Goal: Information Seeking & Learning: Check status

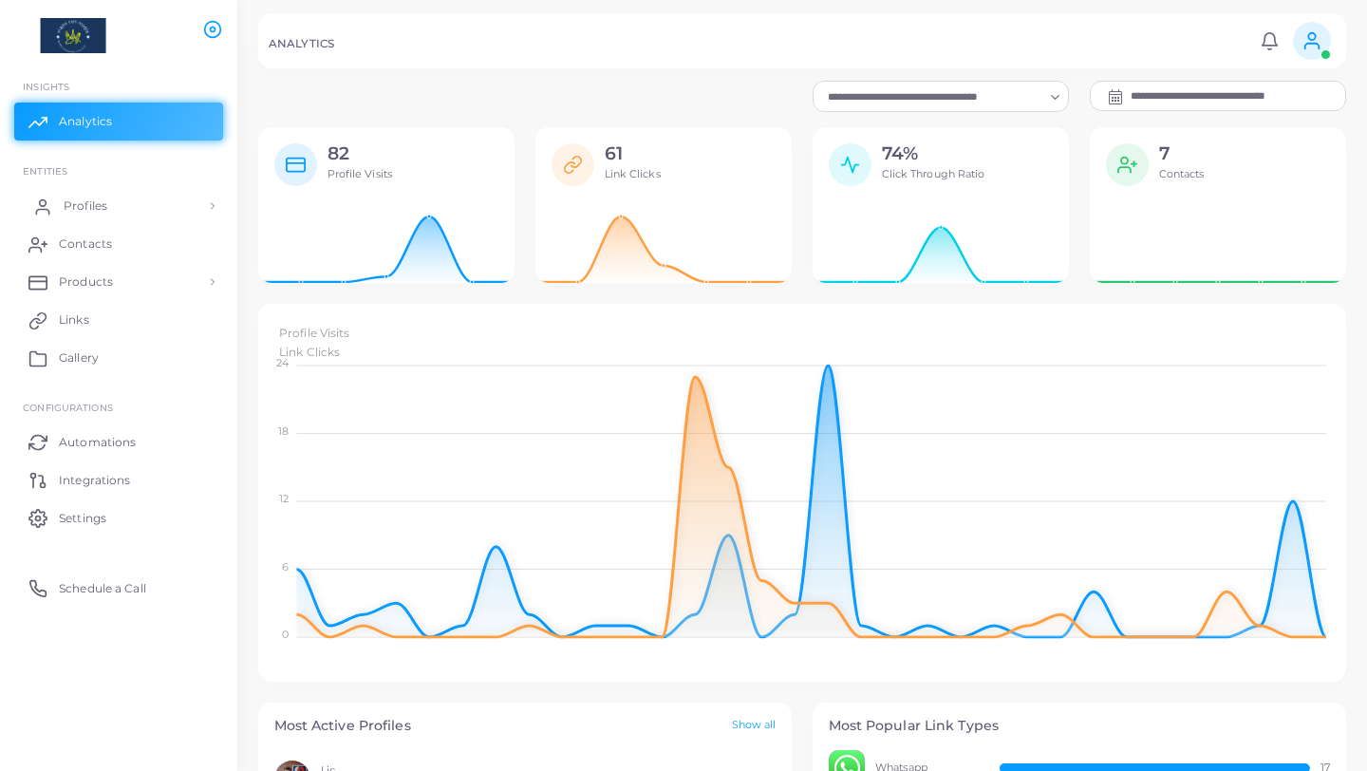
click at [90, 206] on span "Profiles" at bounding box center [86, 205] width 44 height 17
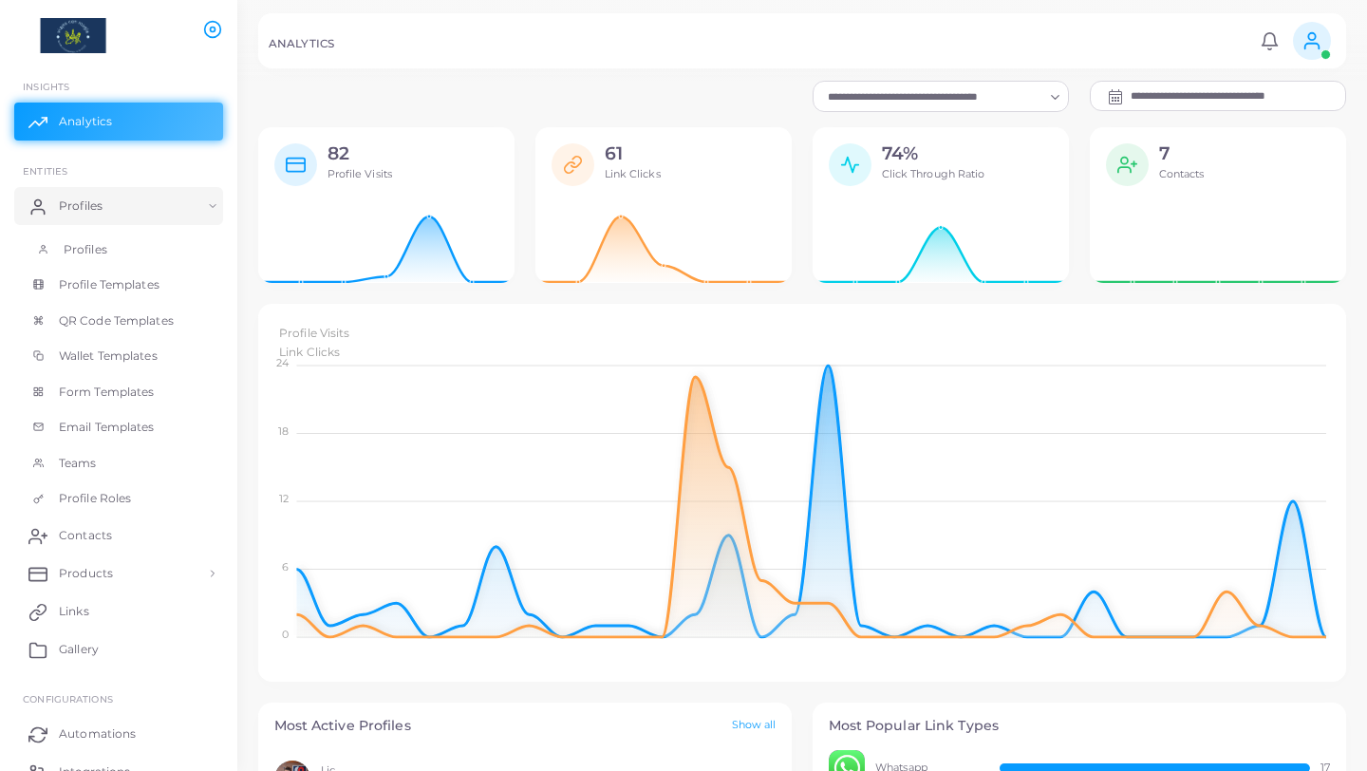
click at [76, 247] on span "Profiles" at bounding box center [86, 249] width 44 height 17
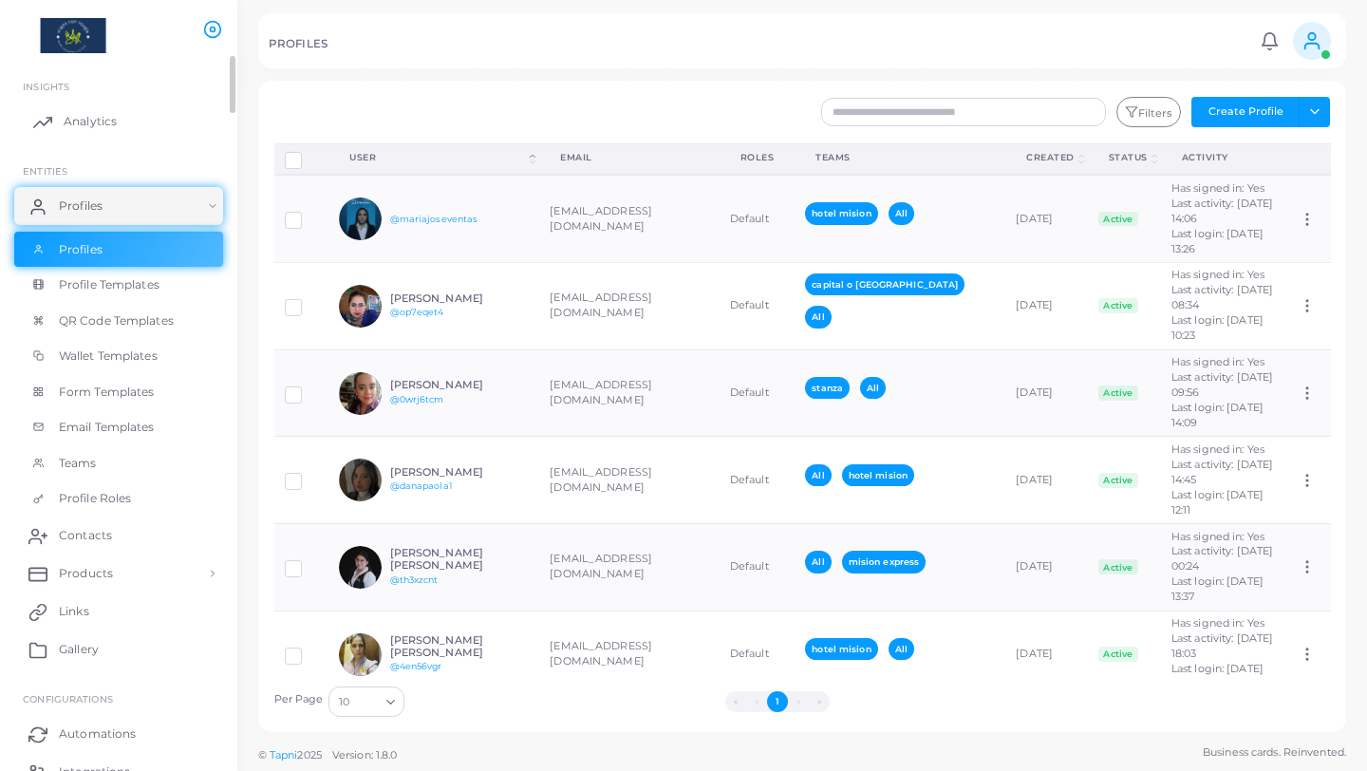
click at [96, 133] on link "Analytics" at bounding box center [118, 122] width 209 height 38
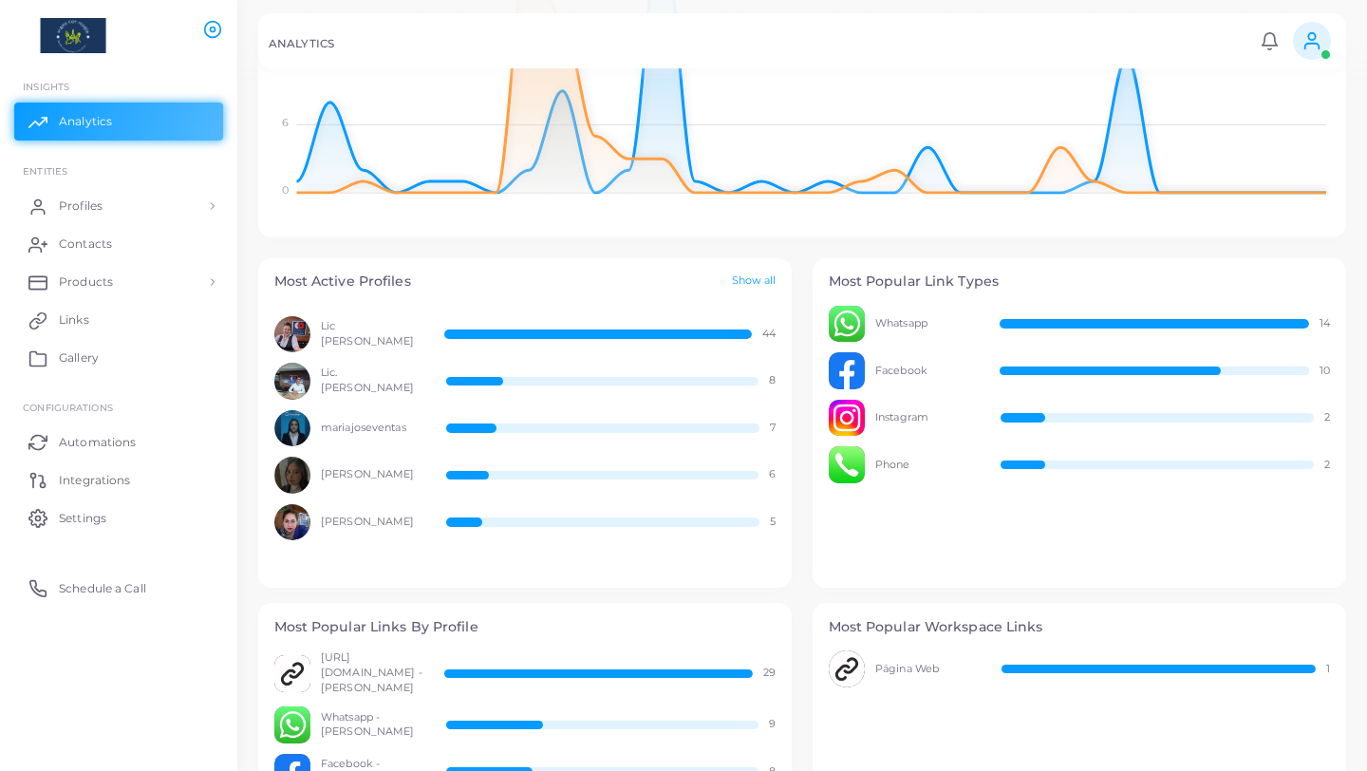
scroll to position [447, 0]
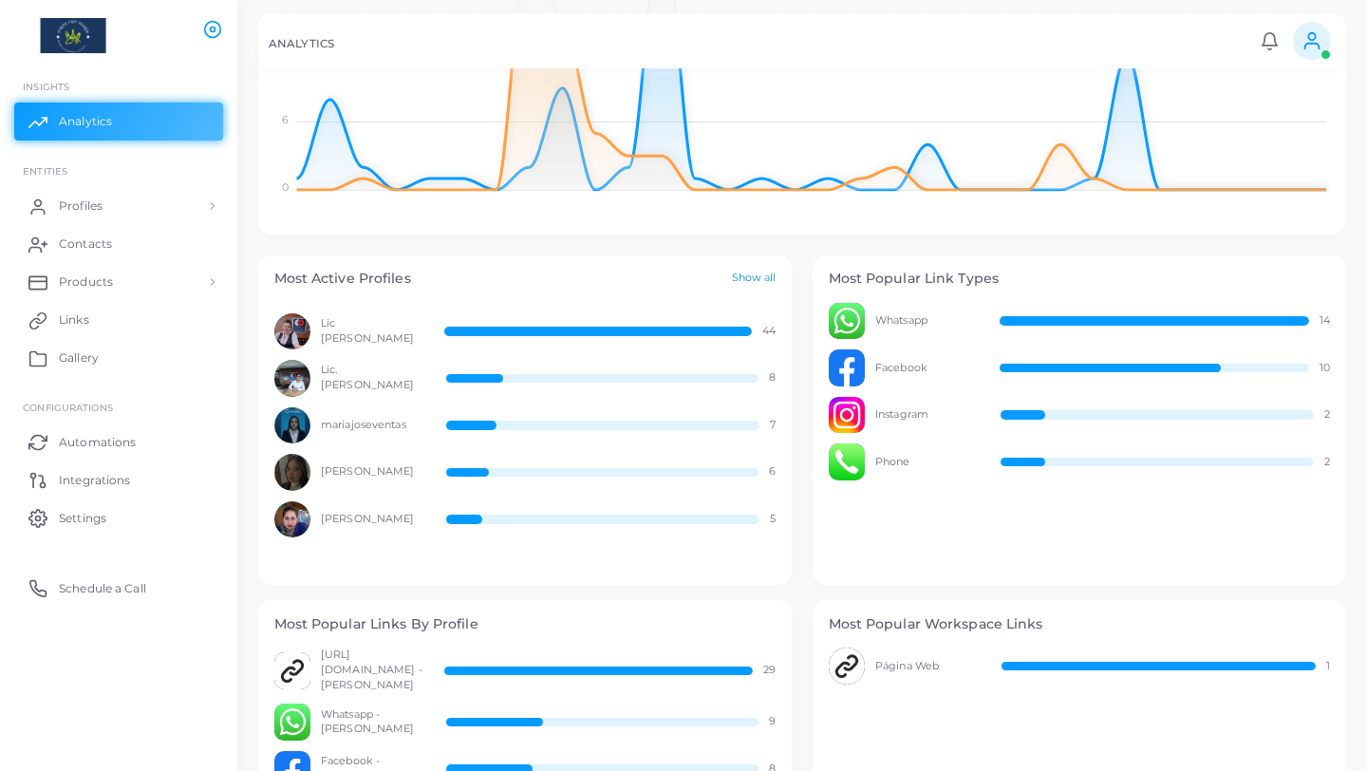
click at [743, 275] on link "Show all" at bounding box center [754, 279] width 45 height 16
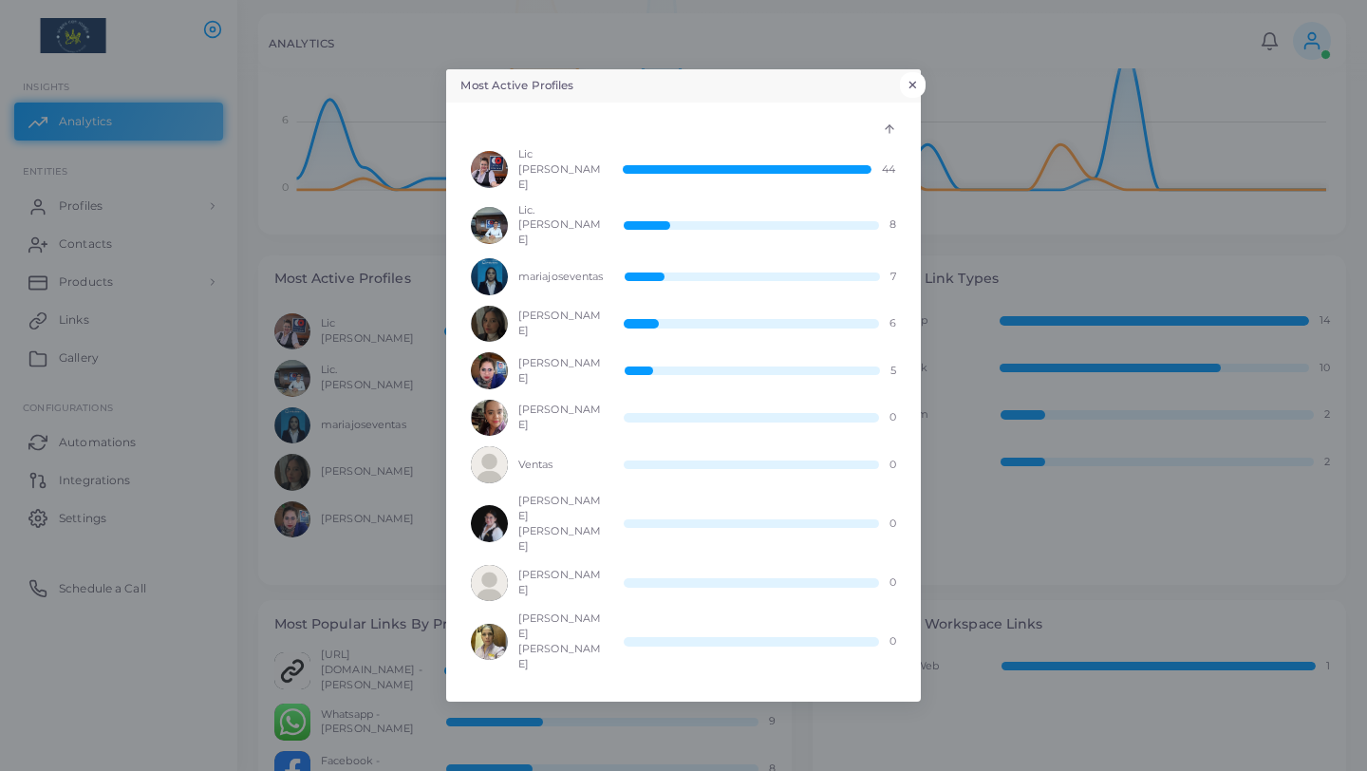
click at [917, 97] on button "×" at bounding box center [913, 84] width 26 height 25
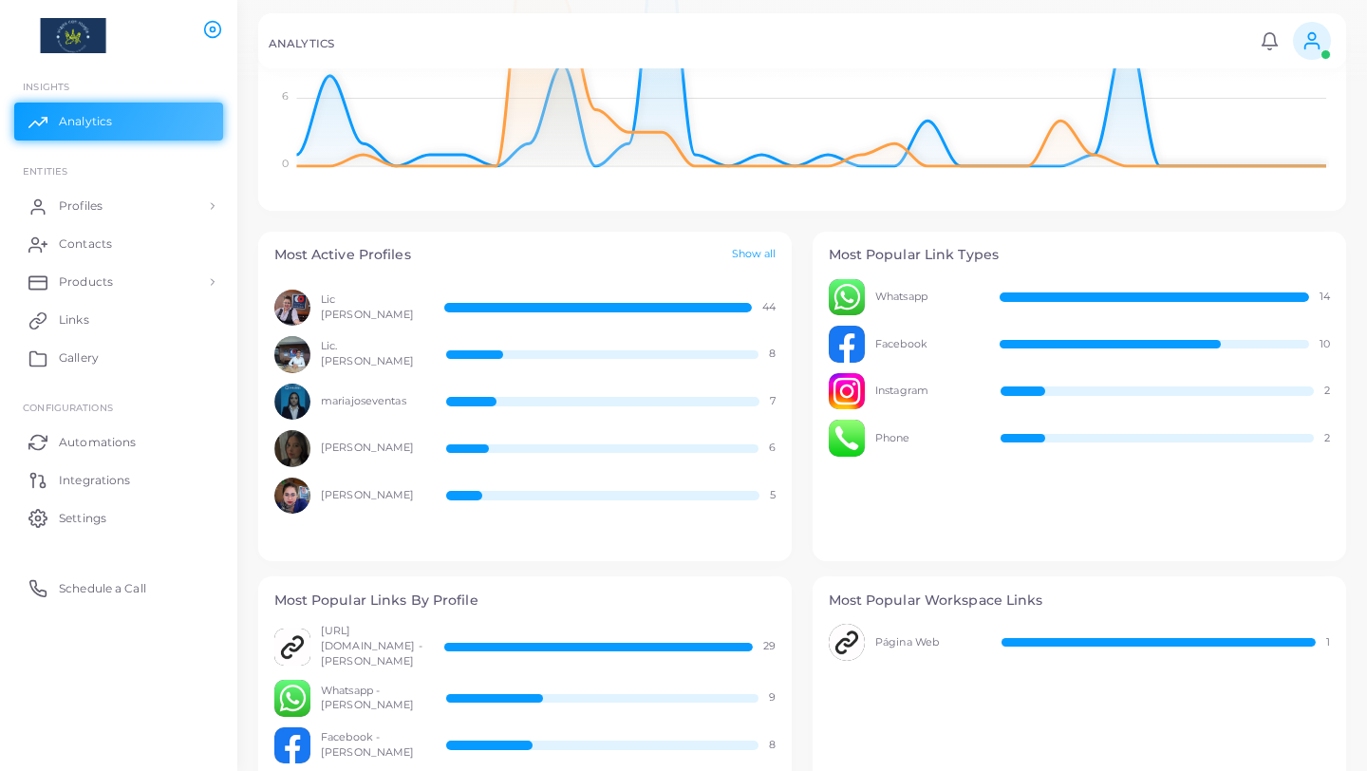
scroll to position [478, 0]
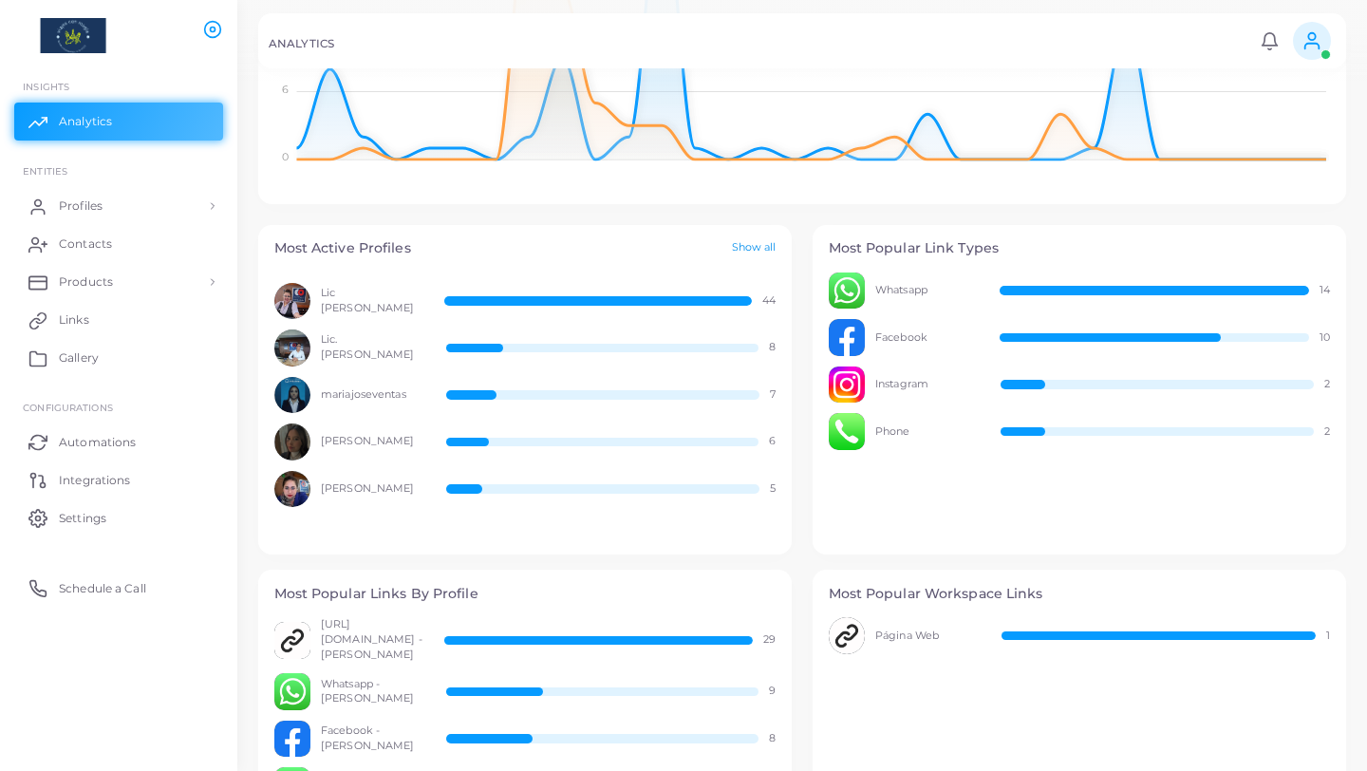
click at [762, 240] on link "Show all" at bounding box center [754, 248] width 45 height 16
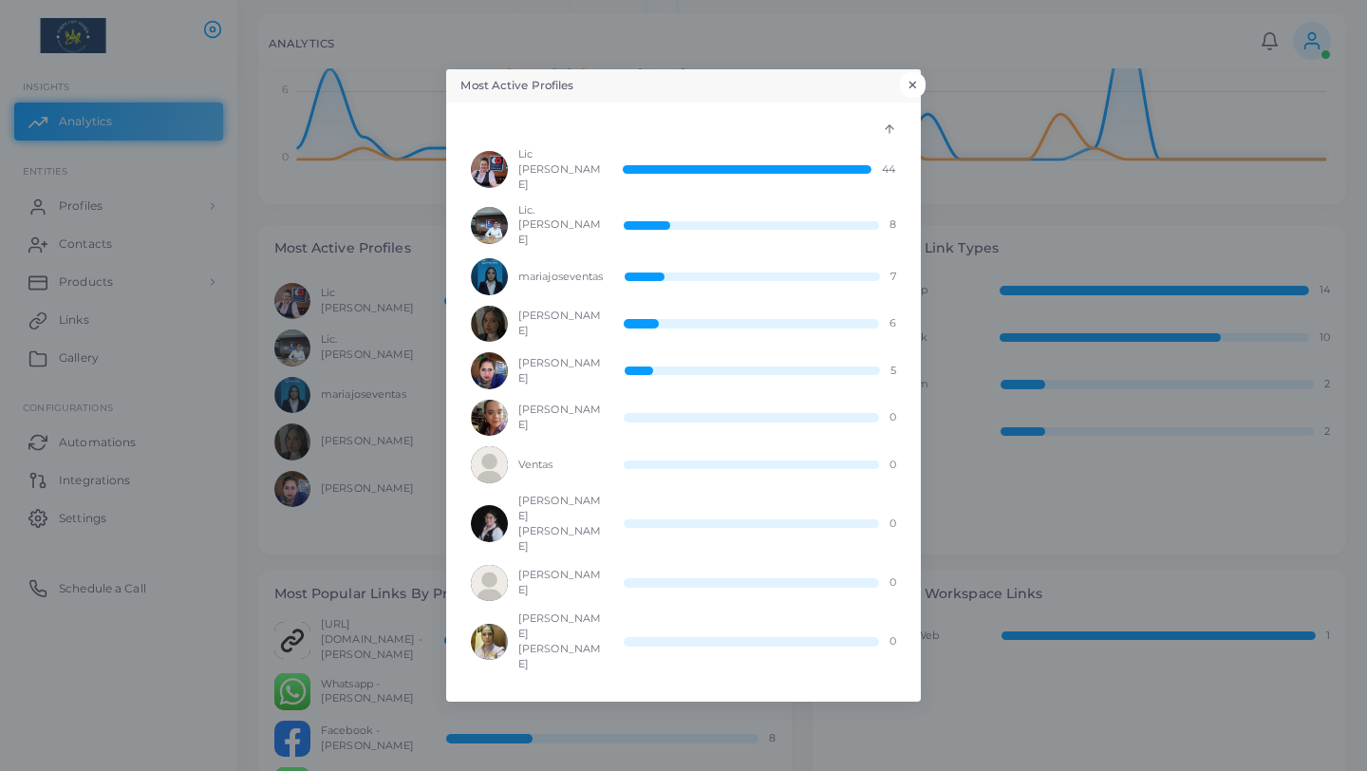
click at [911, 97] on button "×" at bounding box center [913, 84] width 26 height 25
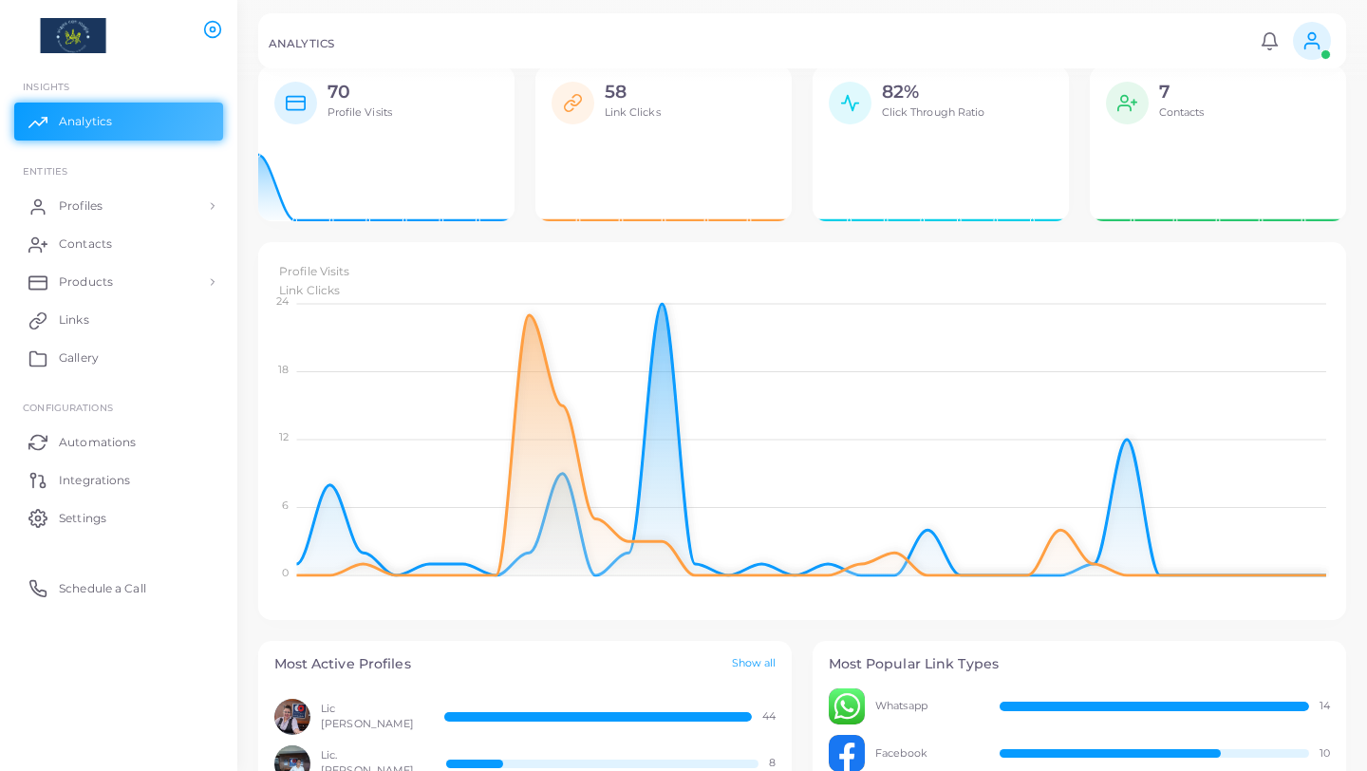
scroll to position [0, 0]
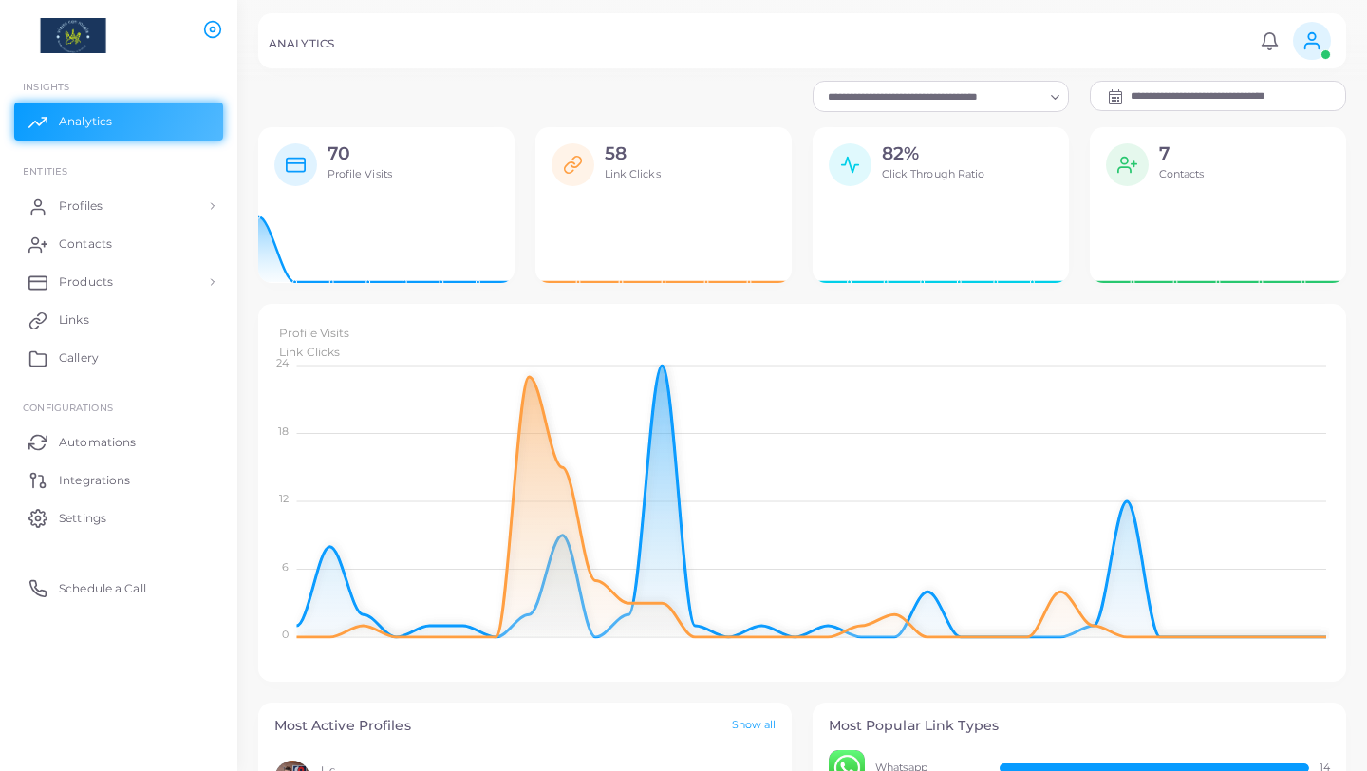
click at [1138, 96] on input "**********" at bounding box center [1239, 96] width 216 height 28
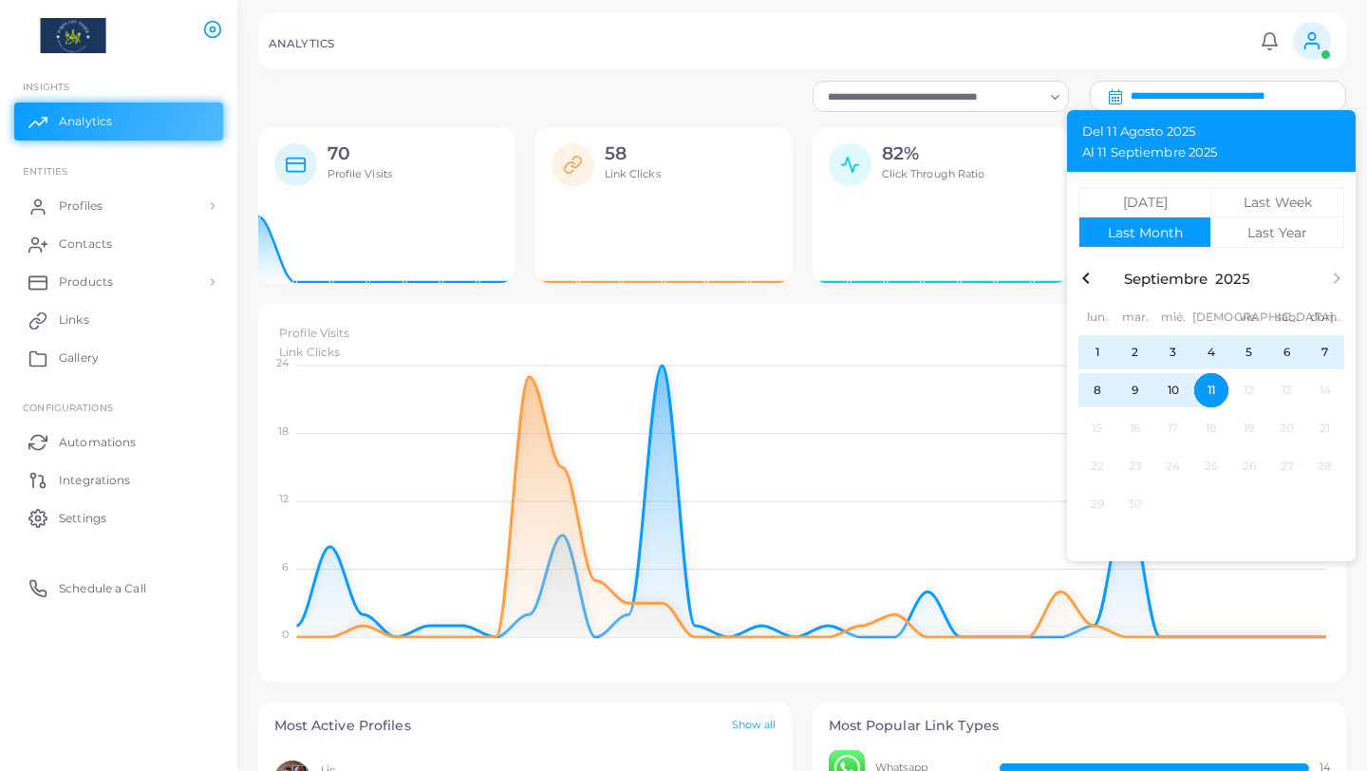
click at [1084, 277] on icon "button" at bounding box center [1085, 277] width 7 height 11
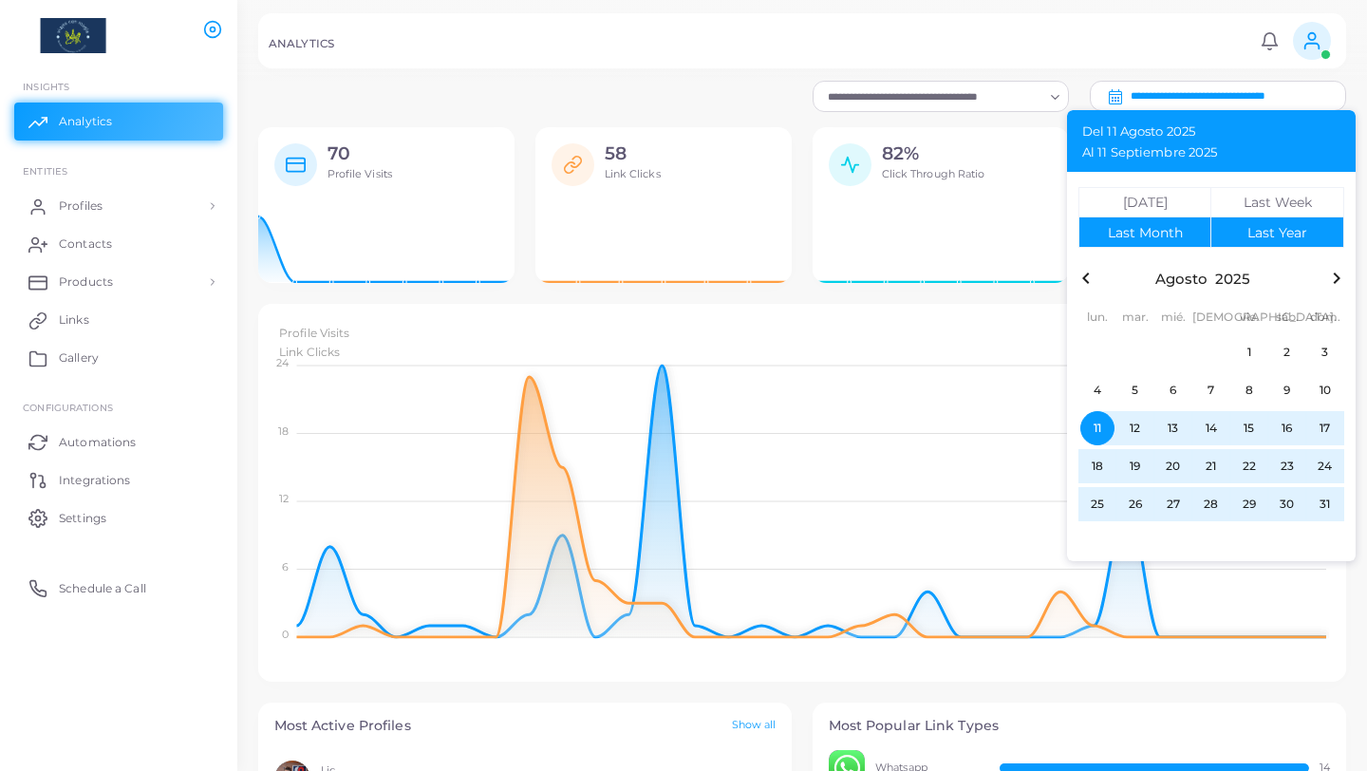
click at [1230, 228] on div "button" at bounding box center [1277, 231] width 132 height 29
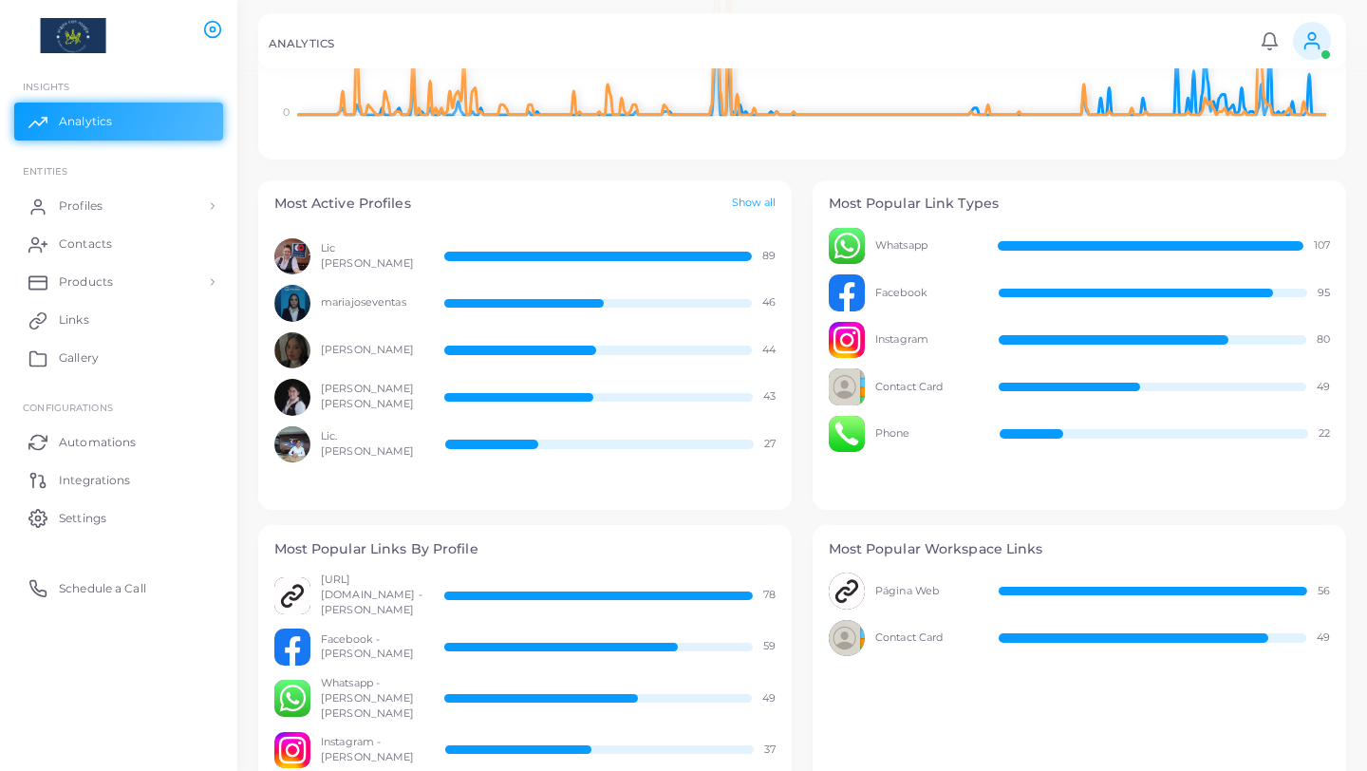
scroll to position [473, 0]
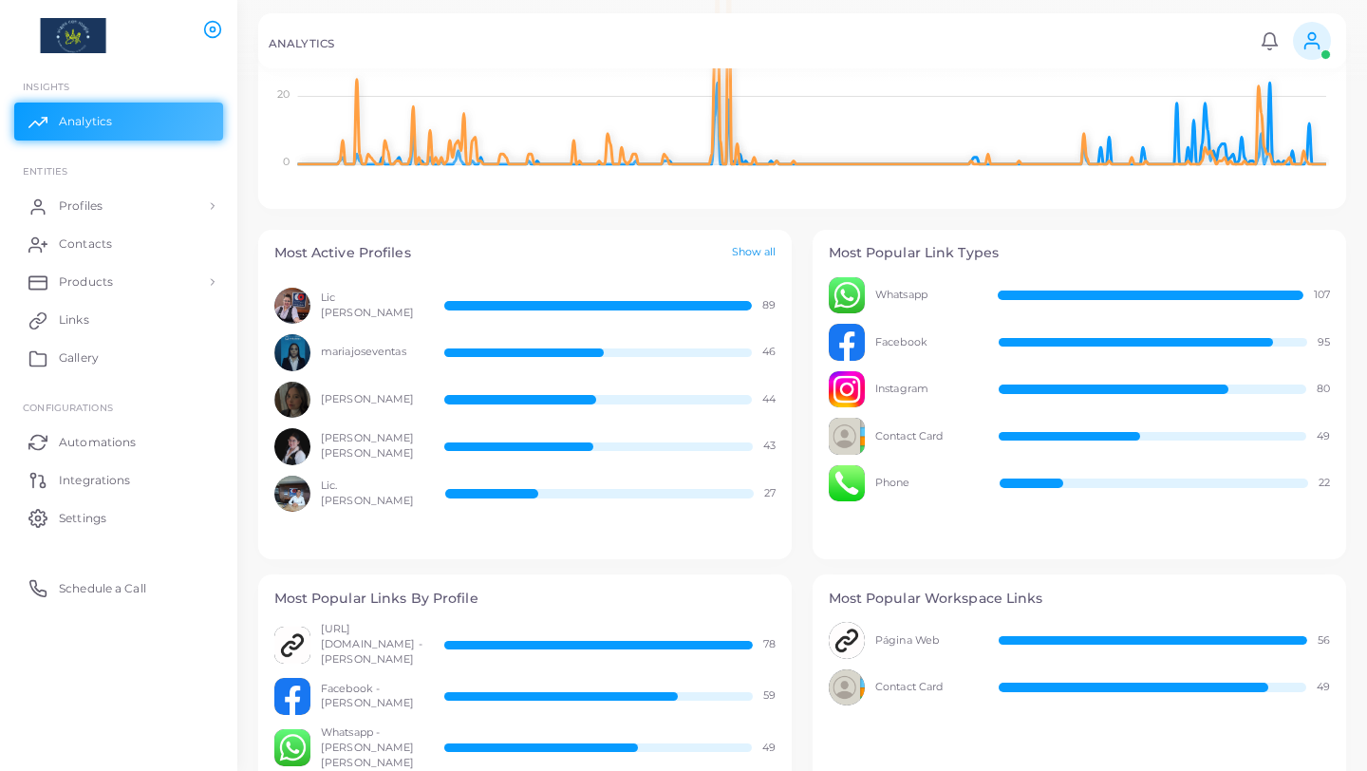
click at [754, 251] on link "Show all" at bounding box center [754, 253] width 45 height 16
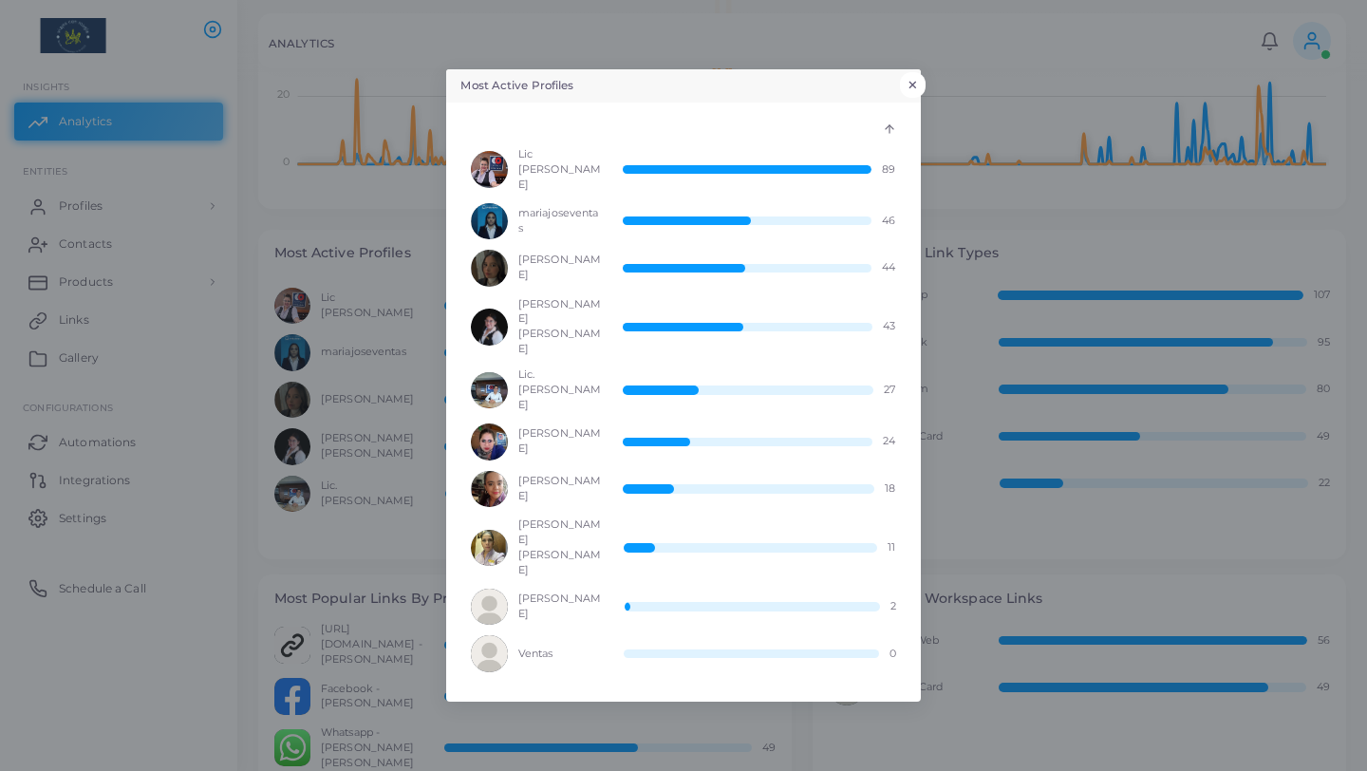
click at [917, 97] on button "×" at bounding box center [913, 84] width 26 height 25
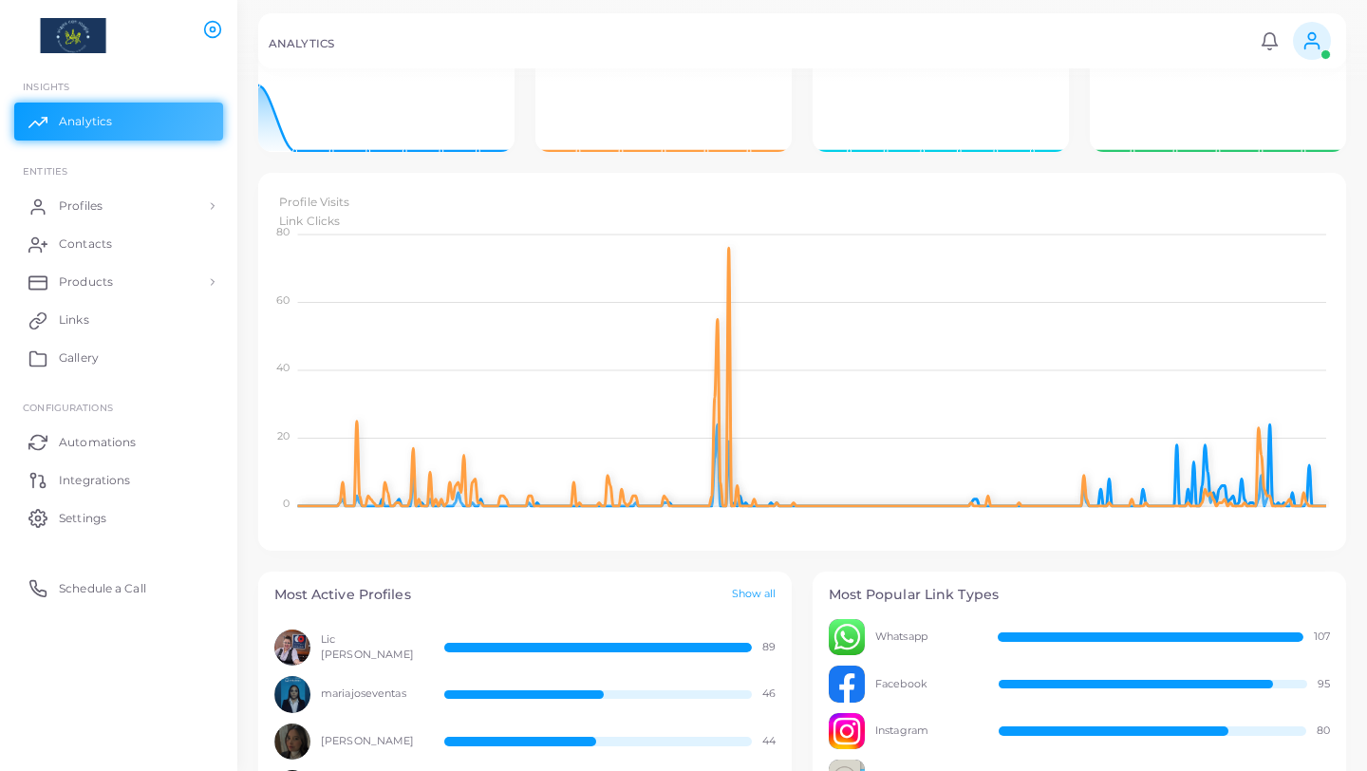
scroll to position [0, 0]
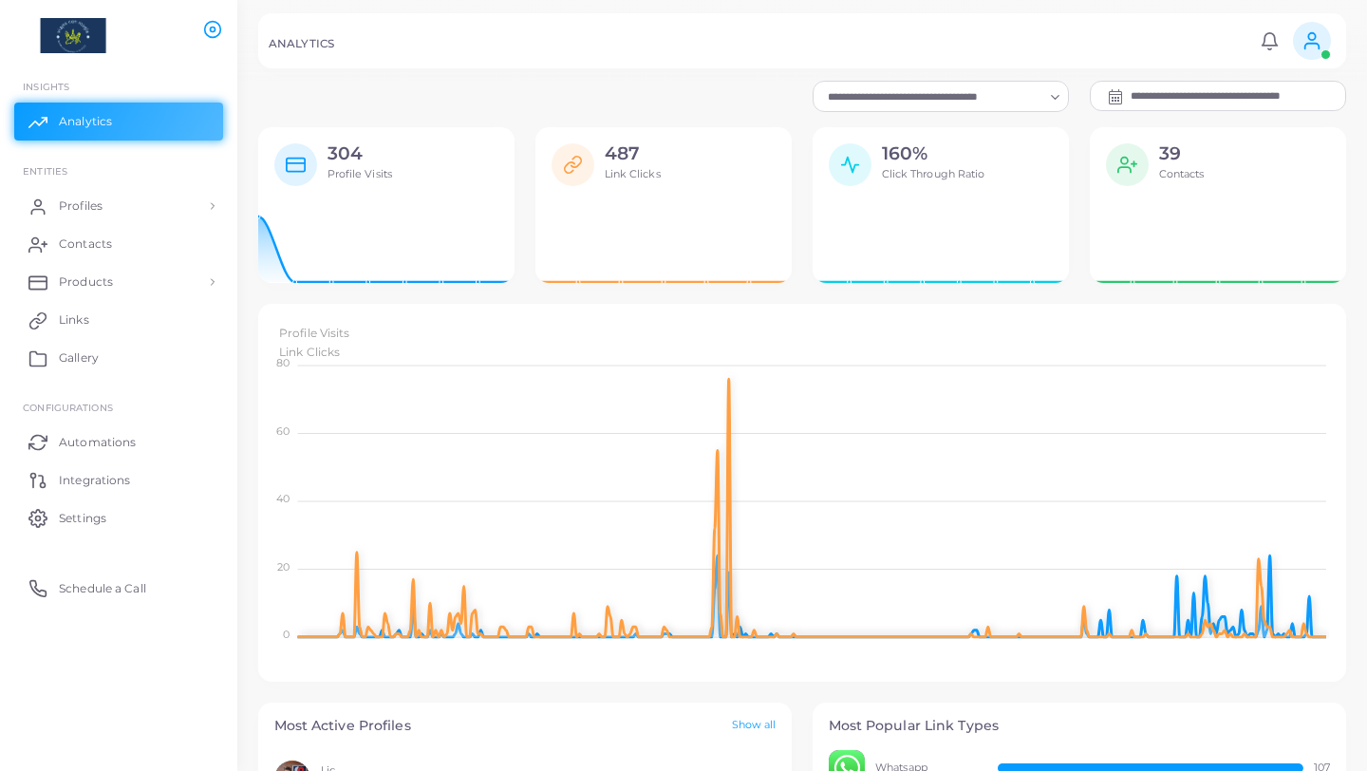
click at [1126, 103] on div at bounding box center [1115, 96] width 23 height 23
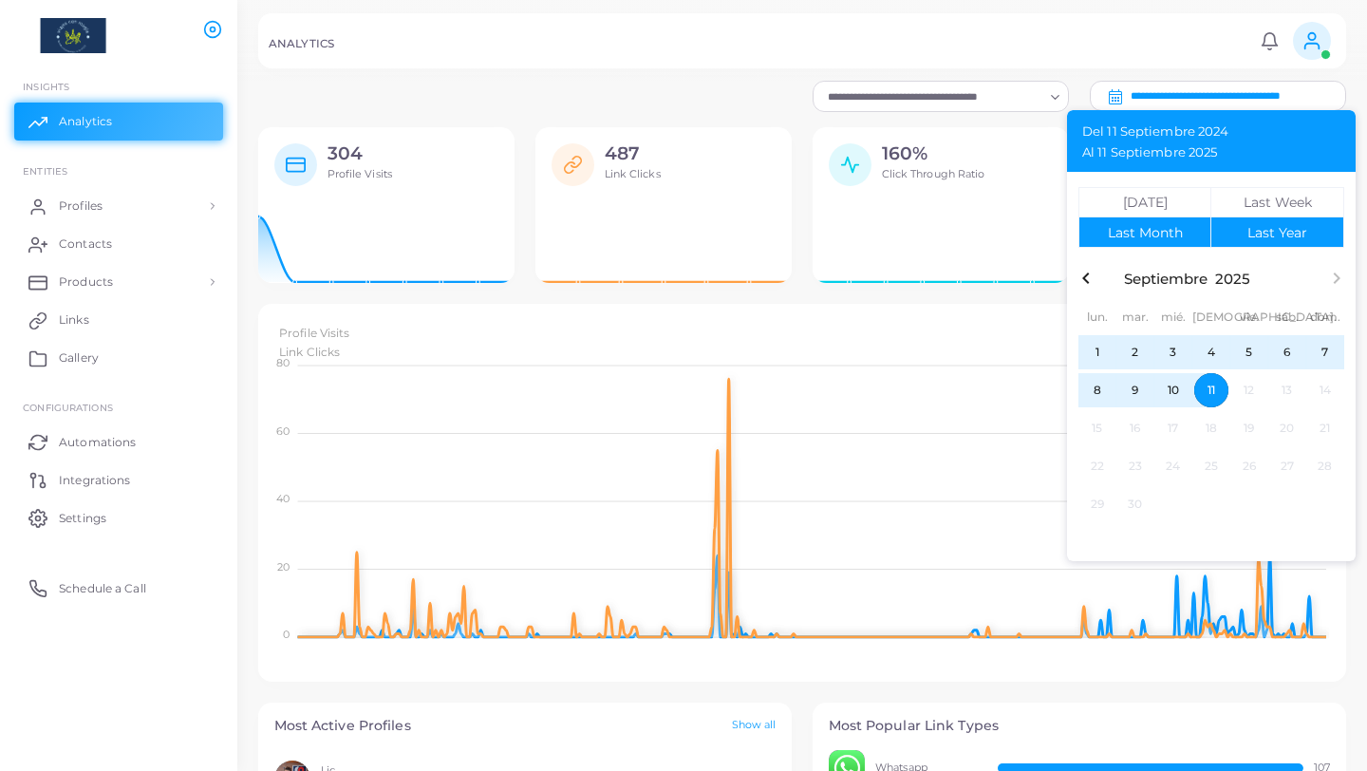
click at [1179, 237] on div "Last Month" at bounding box center [1145, 232] width 75 height 13
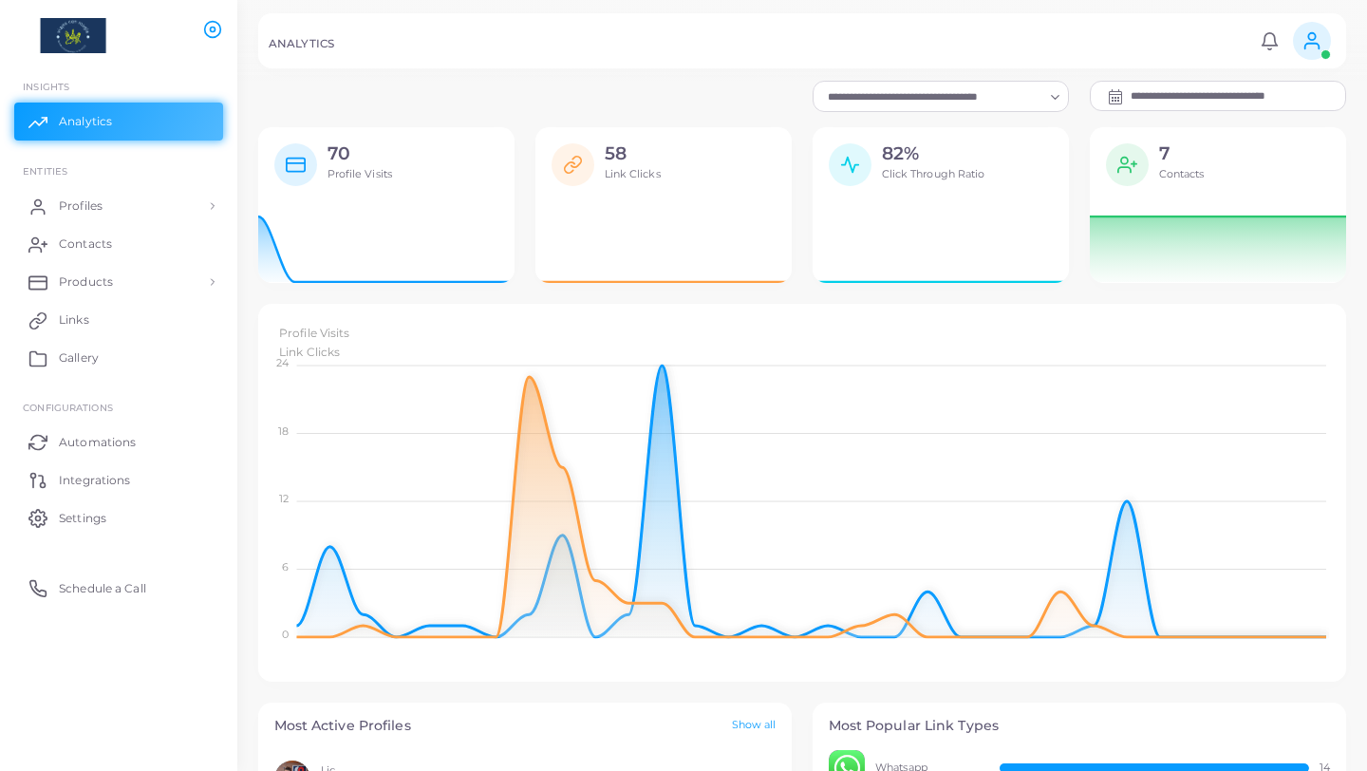
scroll to position [1, 1]
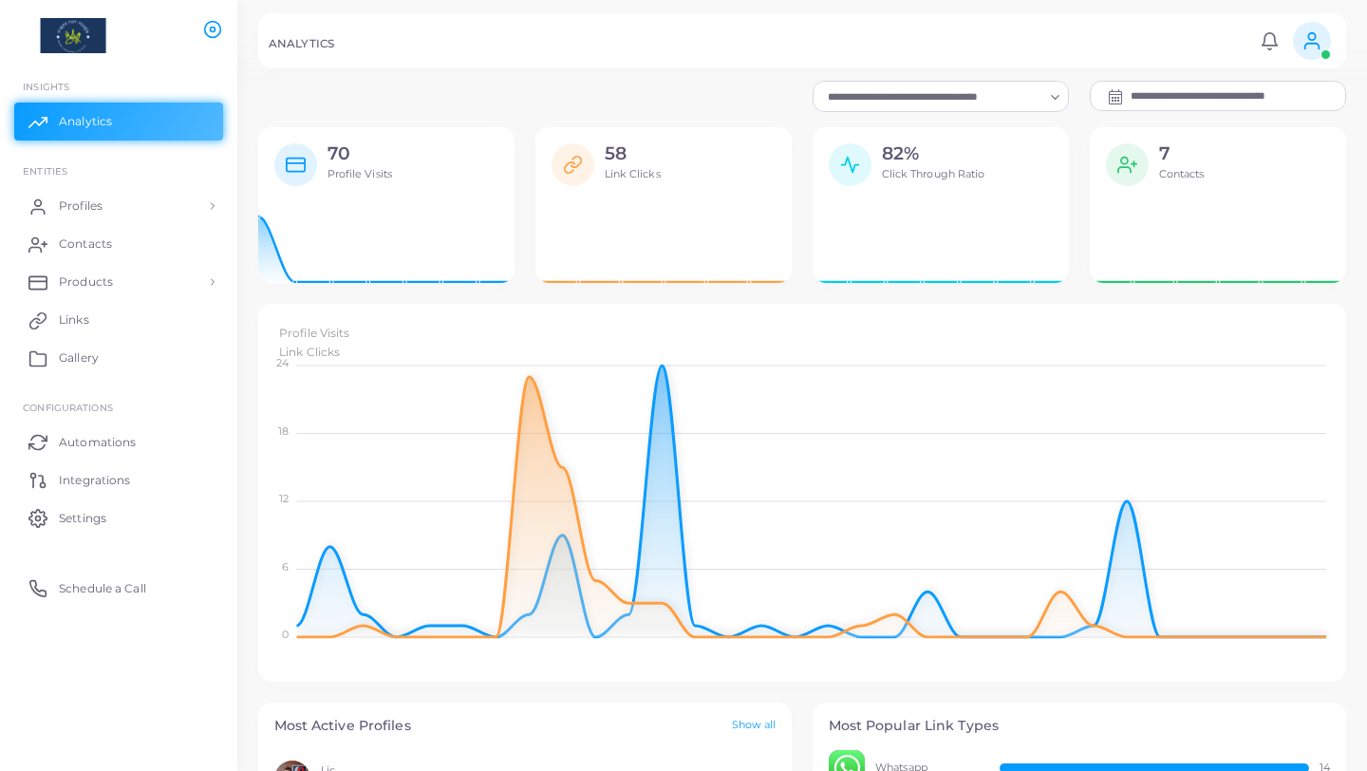
click at [1199, 100] on input "**********" at bounding box center [1239, 96] width 216 height 28
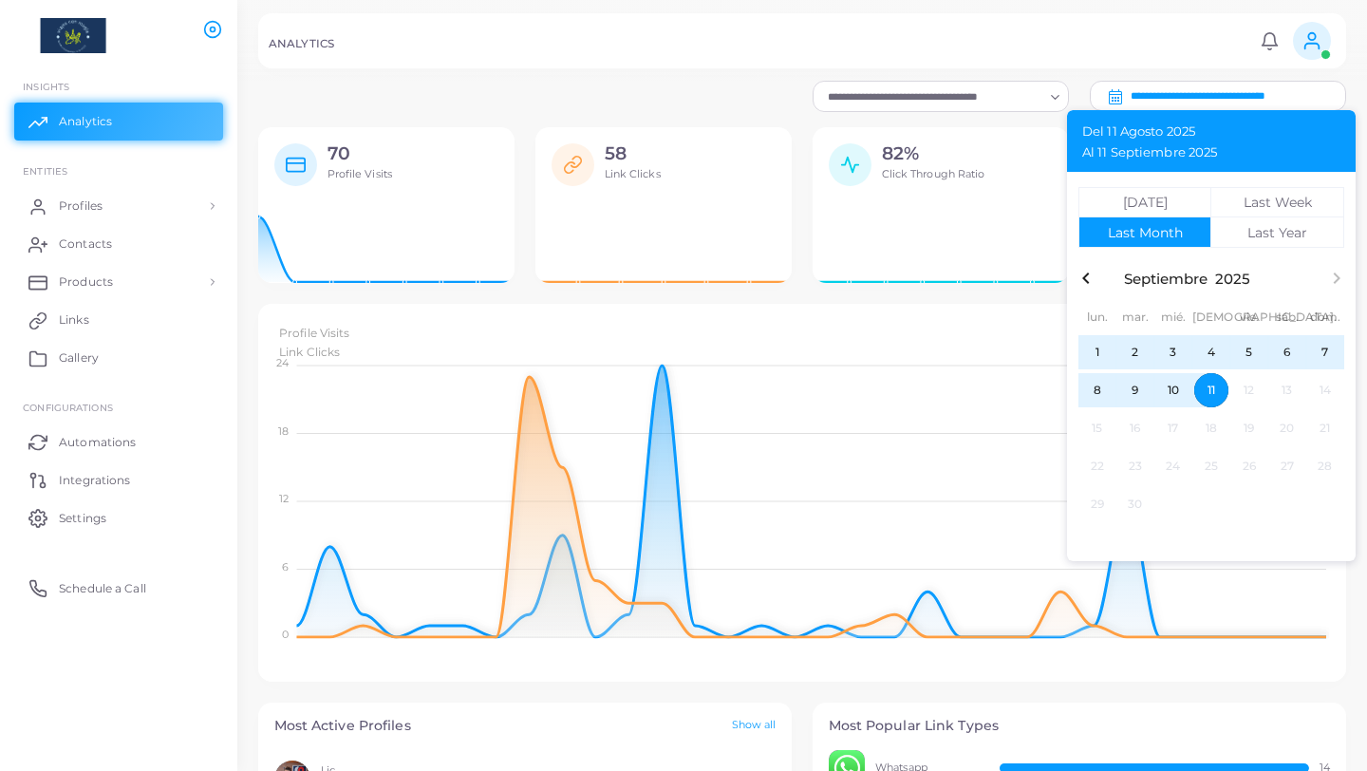
click at [1029, 300] on div "82% Click Through Ratio [DATE] Click Through Ratio: 0" at bounding box center [940, 215] width 277 height 177
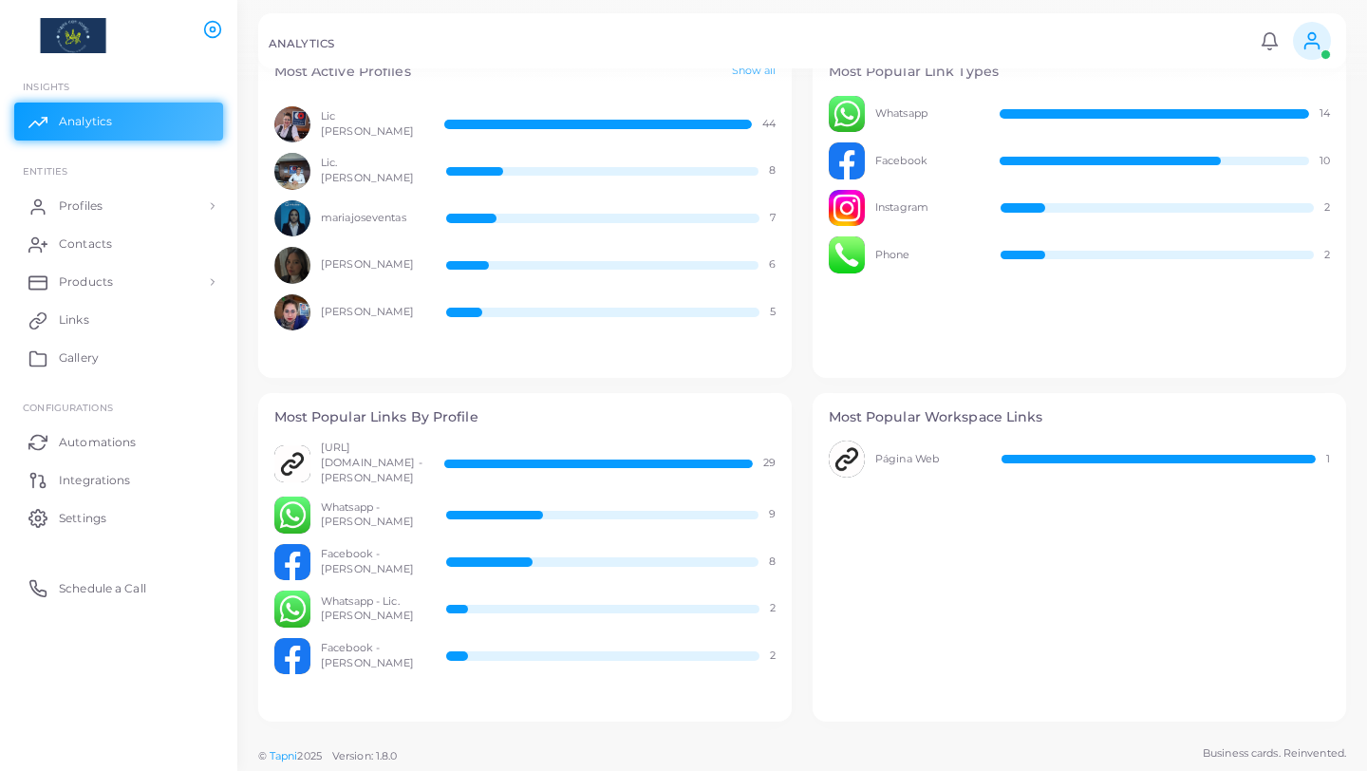
scroll to position [645, 0]
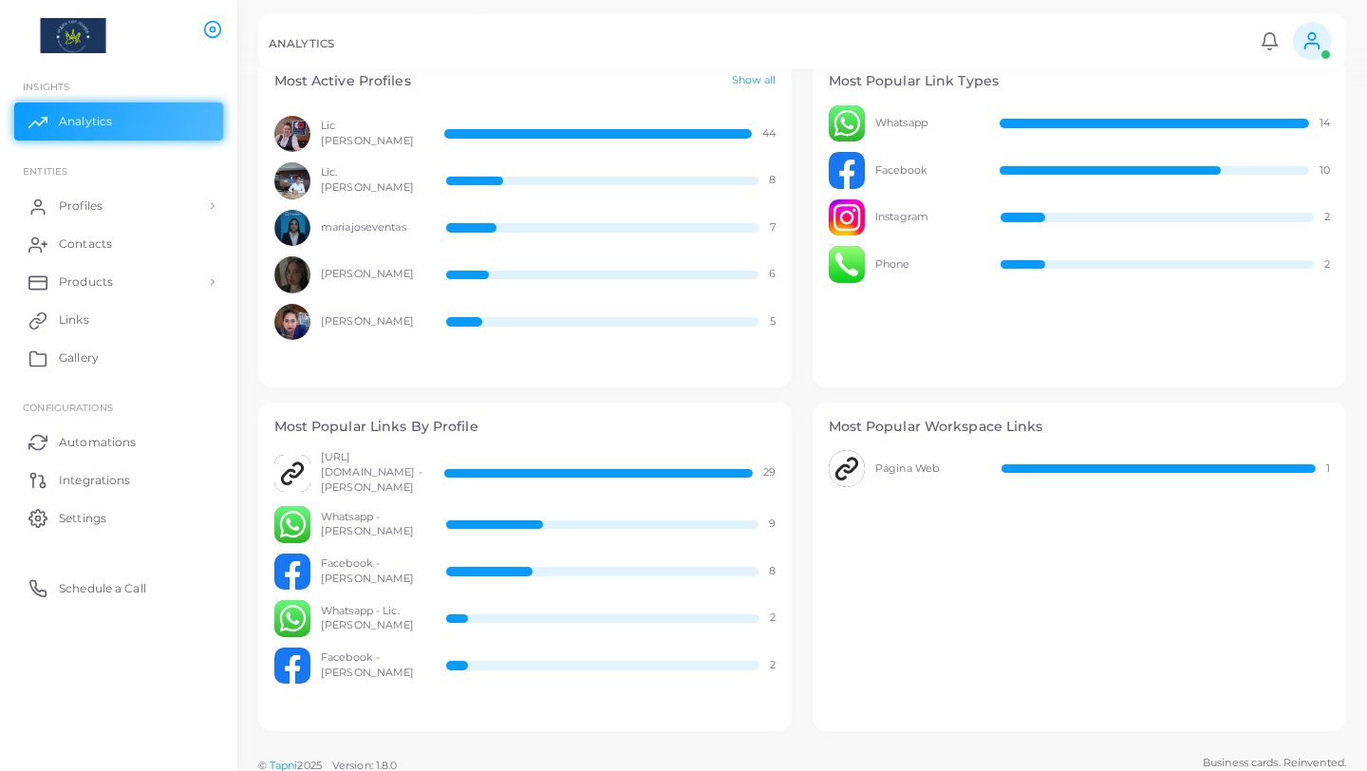
click at [750, 78] on div at bounding box center [683, 40] width 1367 height 81
click at [749, 80] on div at bounding box center [683, 40] width 1367 height 81
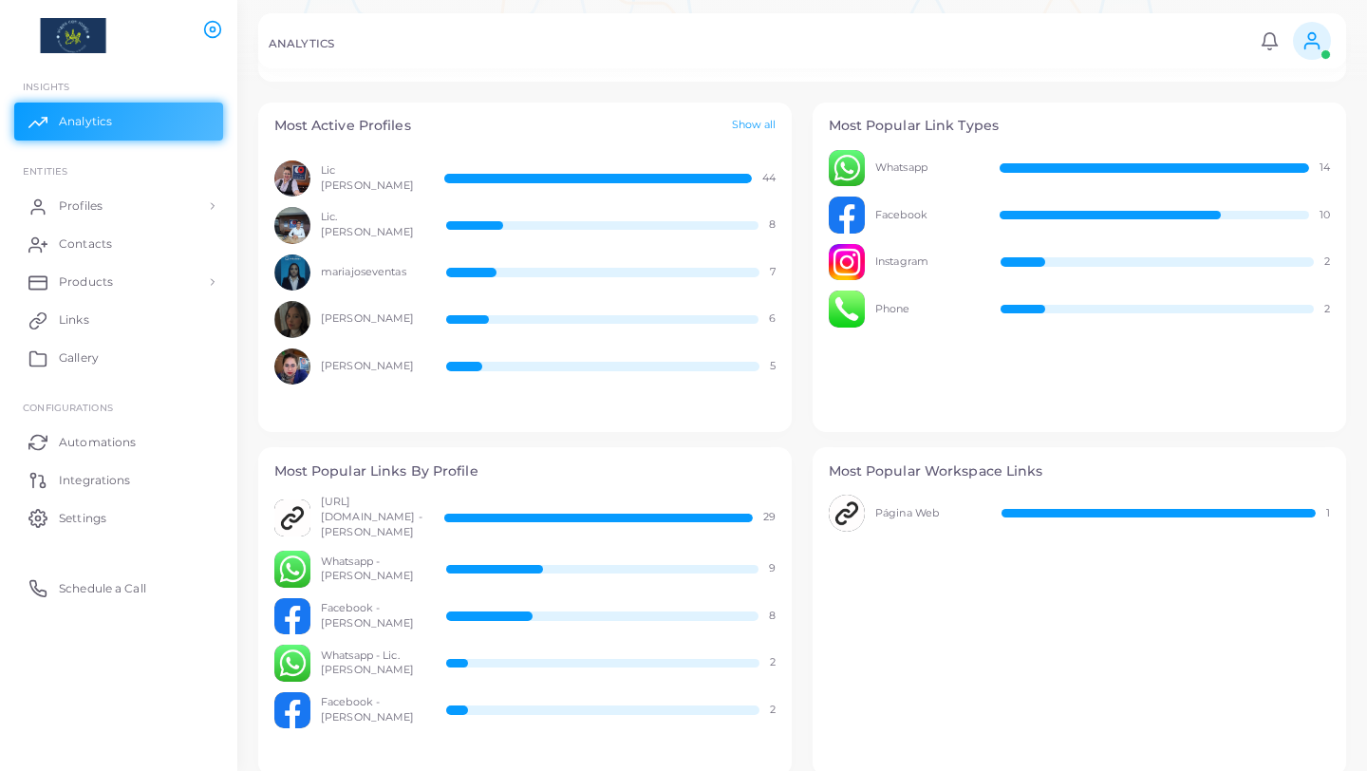
scroll to position [573, 0]
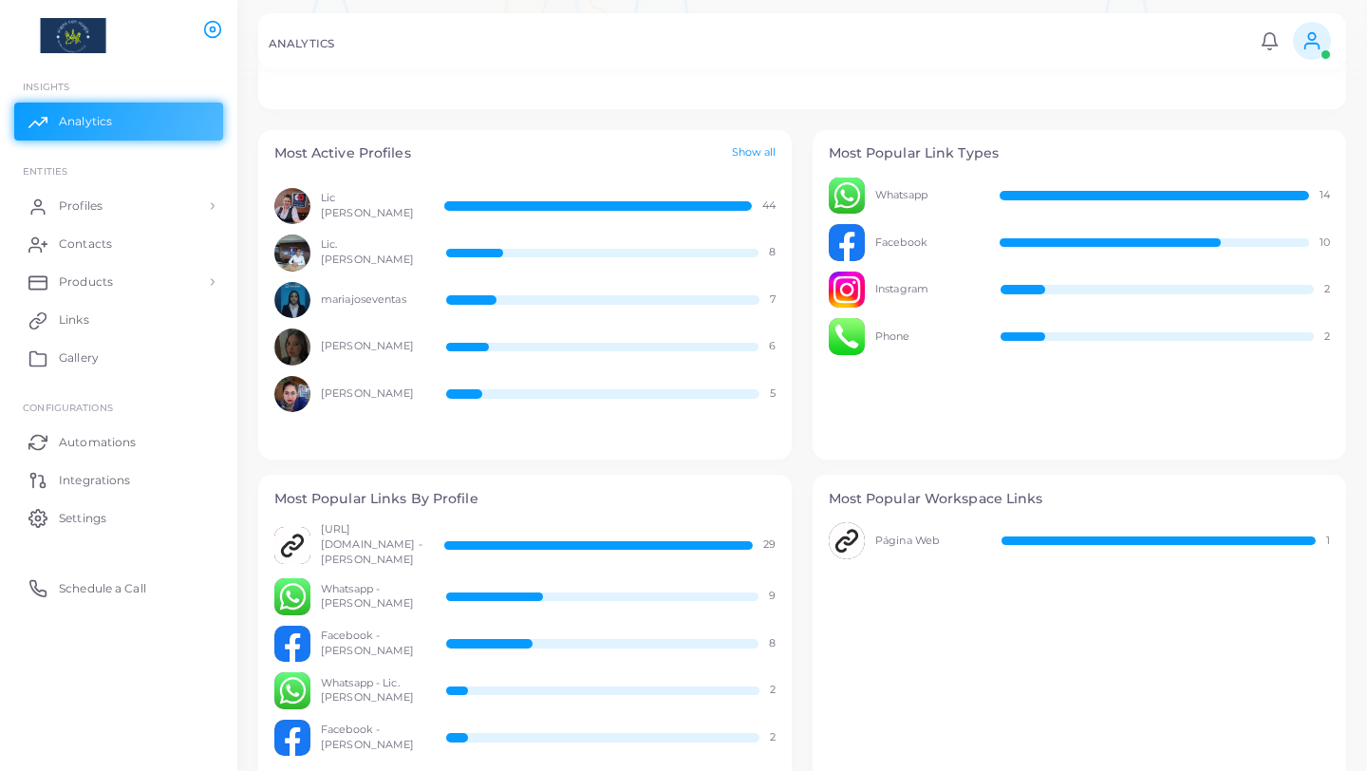
click at [755, 148] on link "Show all" at bounding box center [754, 153] width 45 height 16
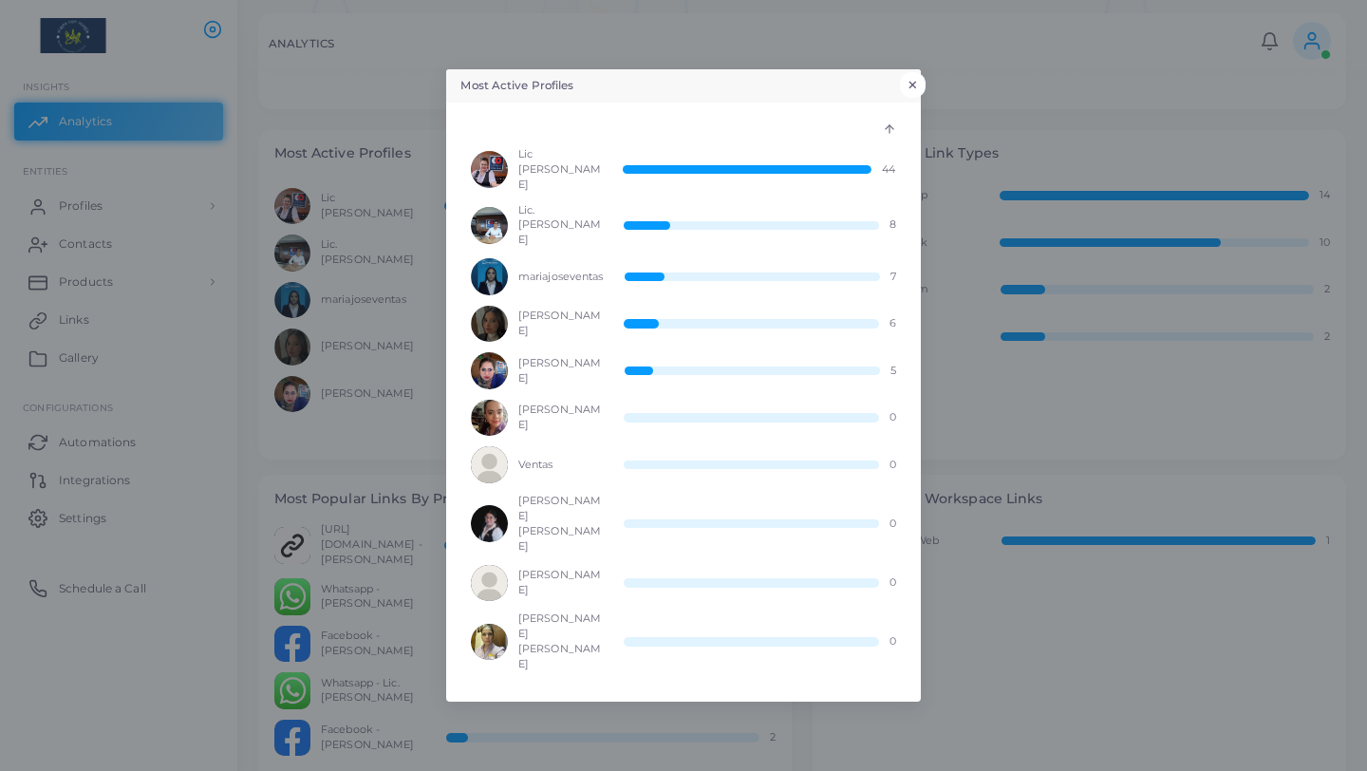
click at [913, 97] on button "×" at bounding box center [913, 84] width 26 height 25
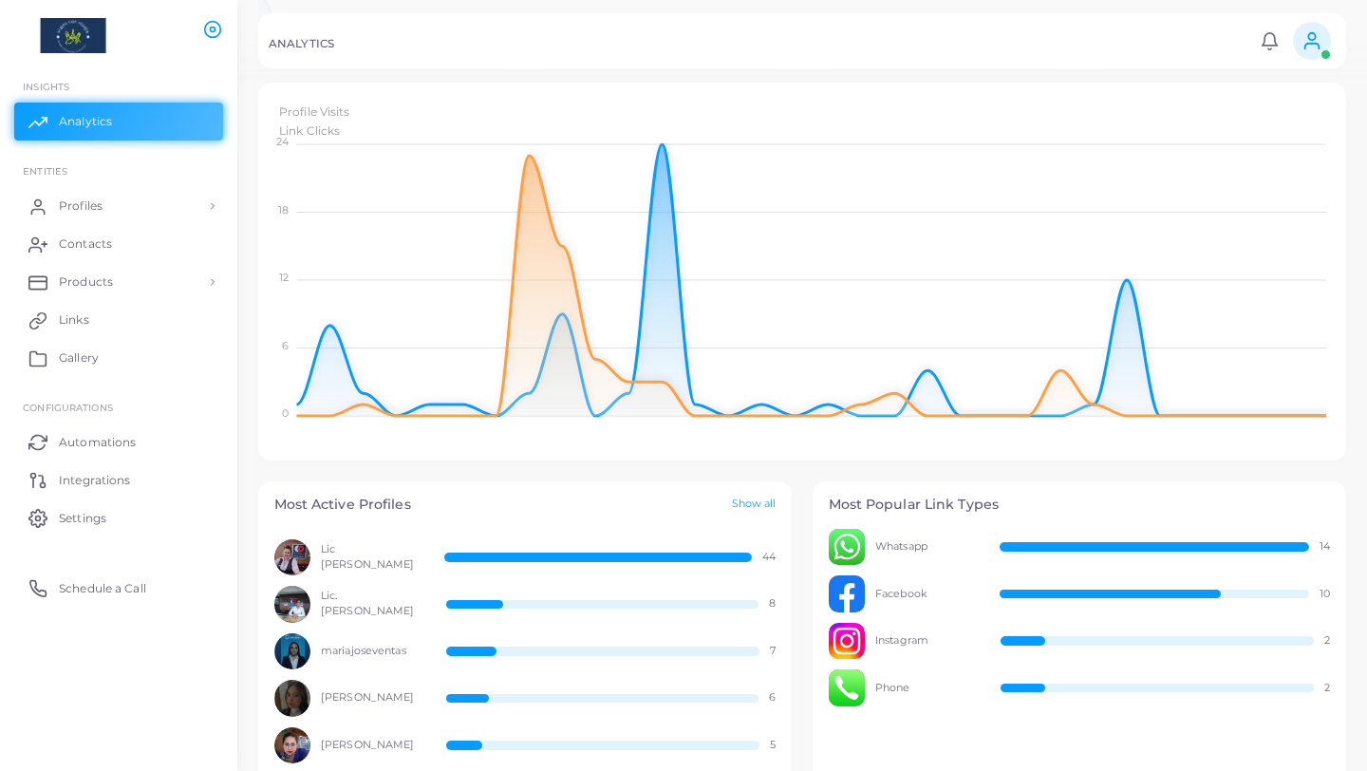
scroll to position [0, 0]
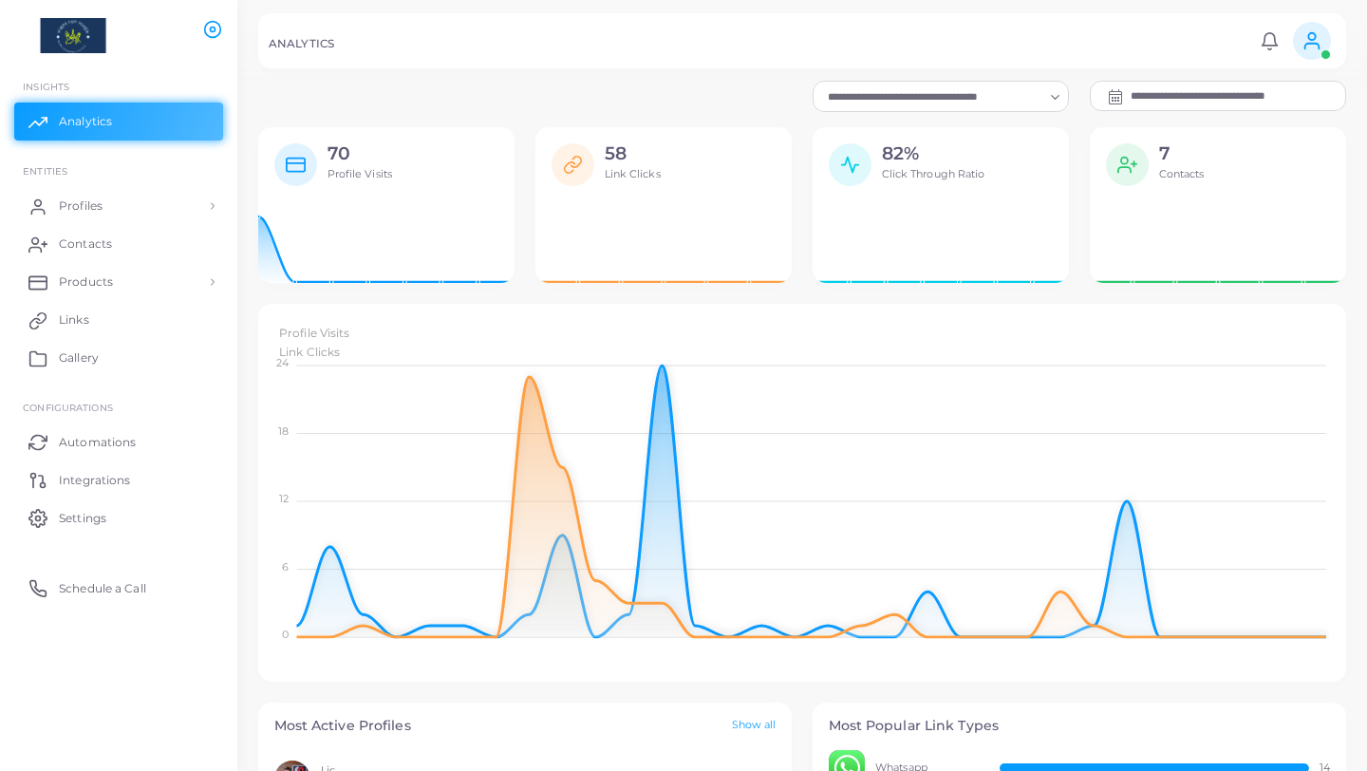
click at [1270, 97] on input "**********" at bounding box center [1239, 96] width 216 height 28
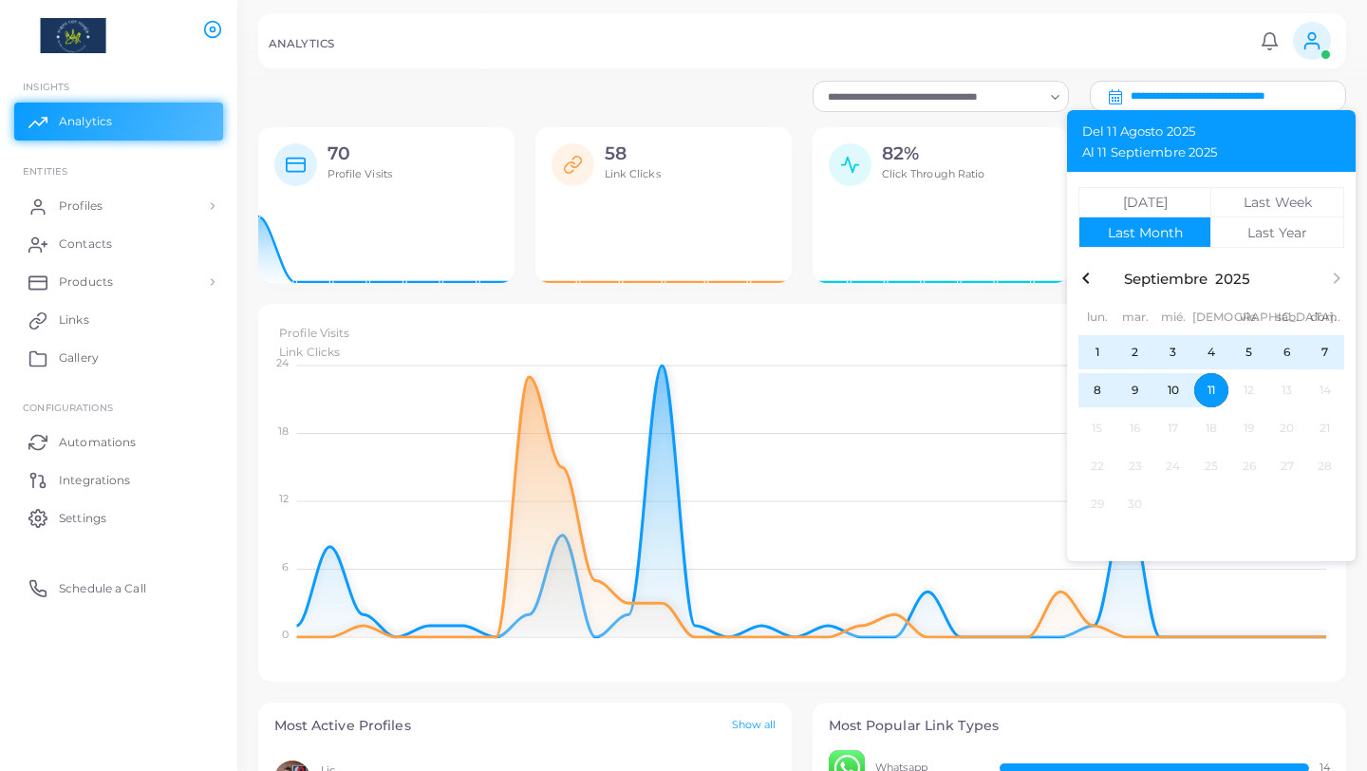
click at [1189, 95] on input "**********" at bounding box center [1239, 96] width 216 height 28
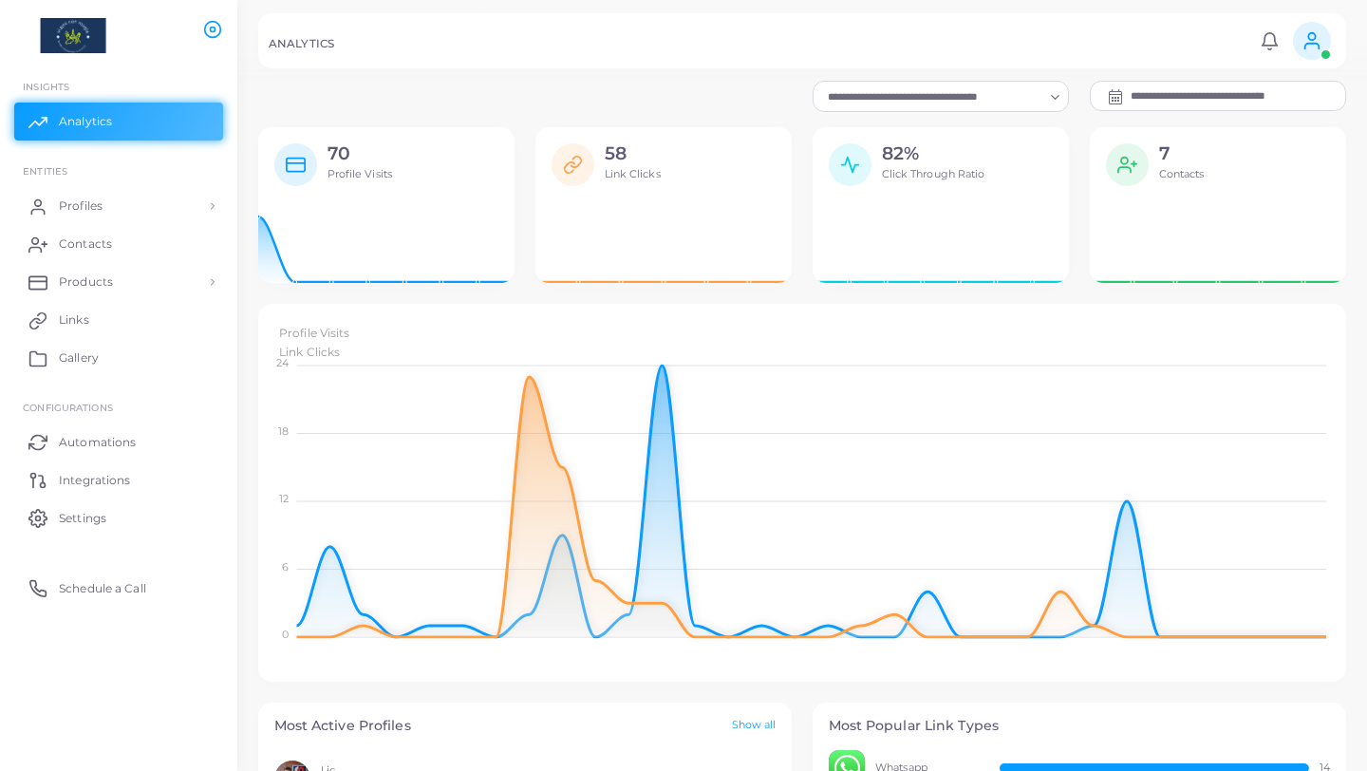
click at [1189, 95] on input "**********" at bounding box center [1239, 96] width 216 height 28
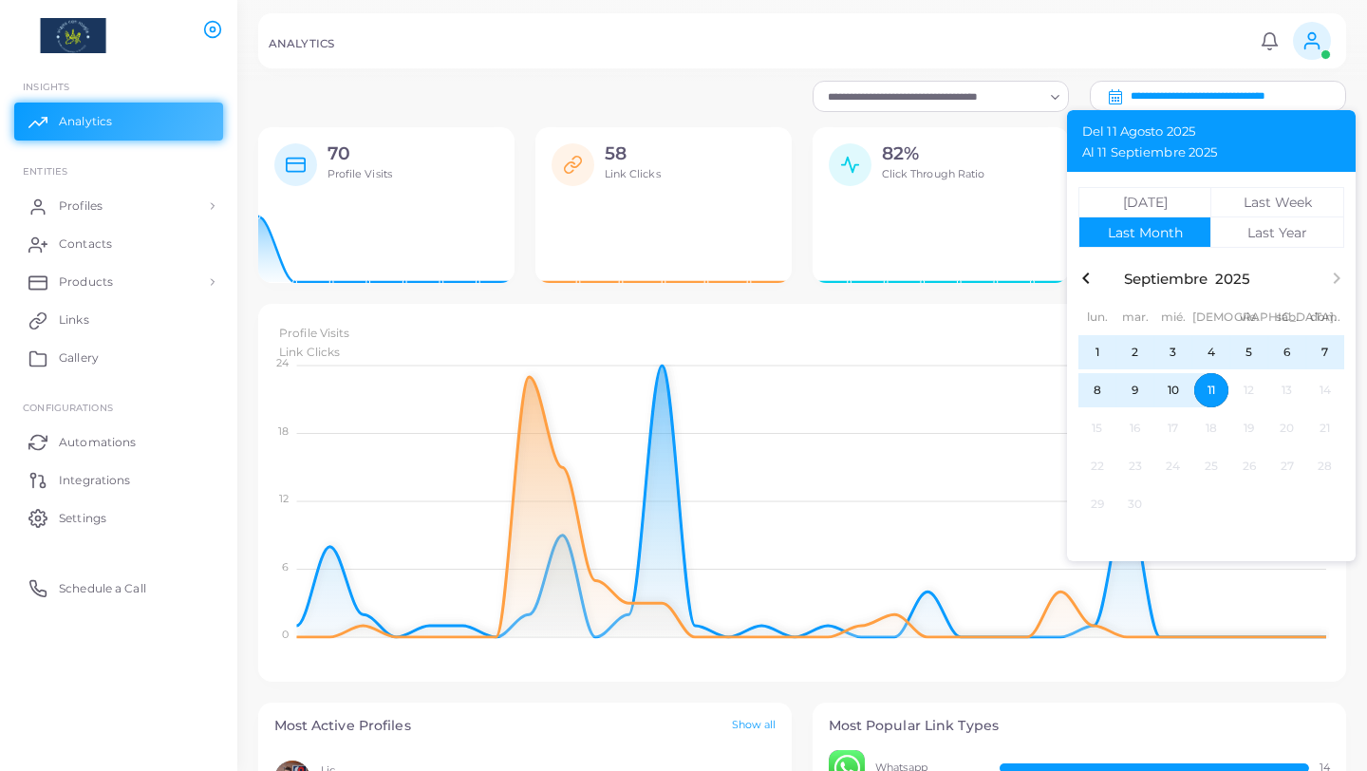
click at [1088, 272] on icon "button" at bounding box center [1085, 277] width 7 height 11
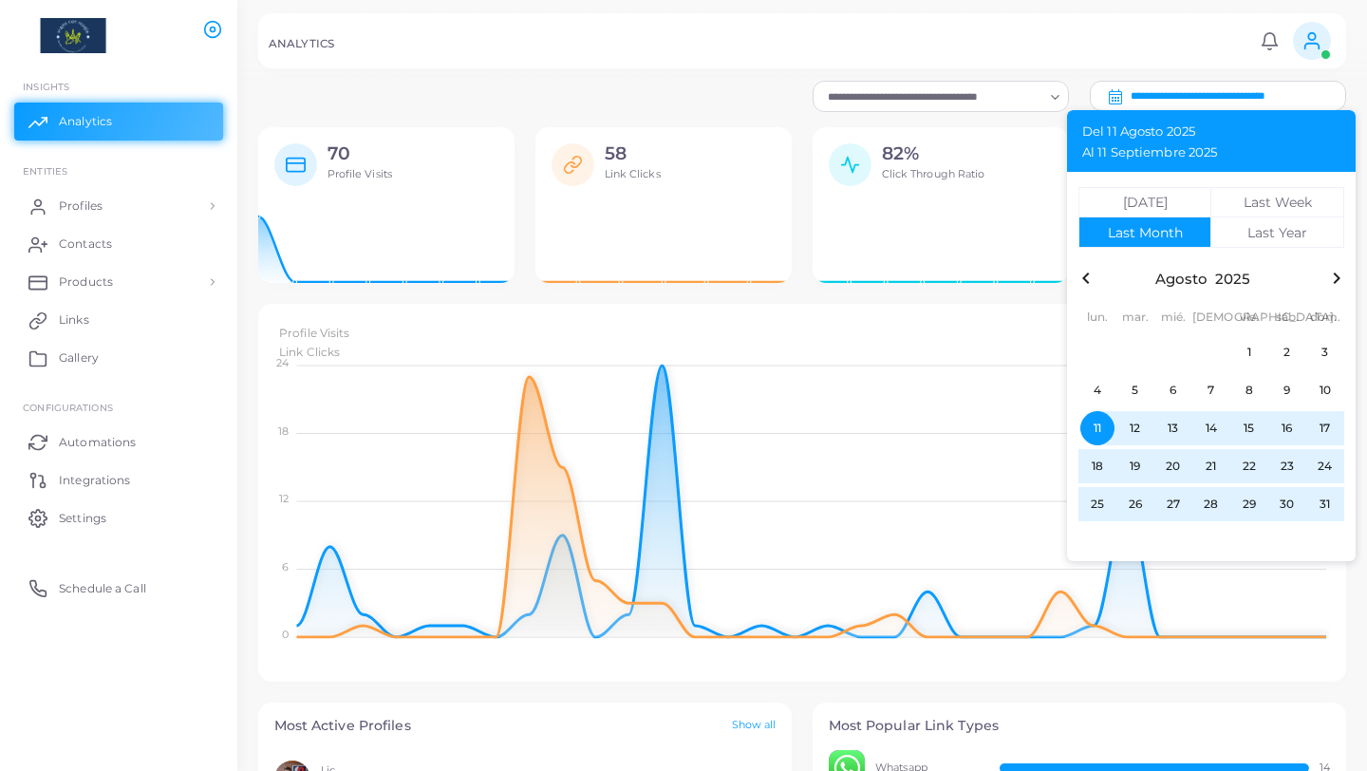
click at [1088, 272] on icon "button" at bounding box center [1085, 277] width 7 height 11
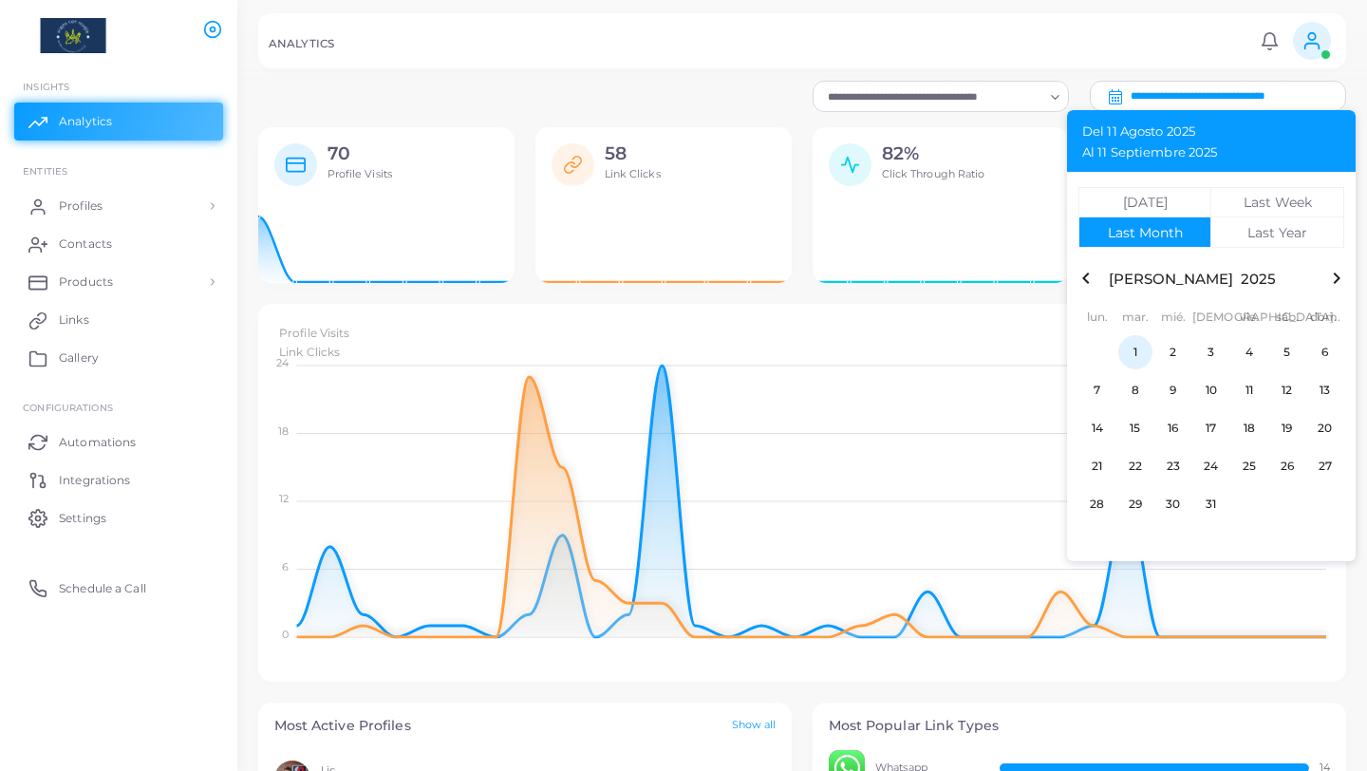
click at [1130, 351] on span "1" at bounding box center [1135, 352] width 34 height 34
click at [1330, 279] on icon "button" at bounding box center [1336, 278] width 23 height 23
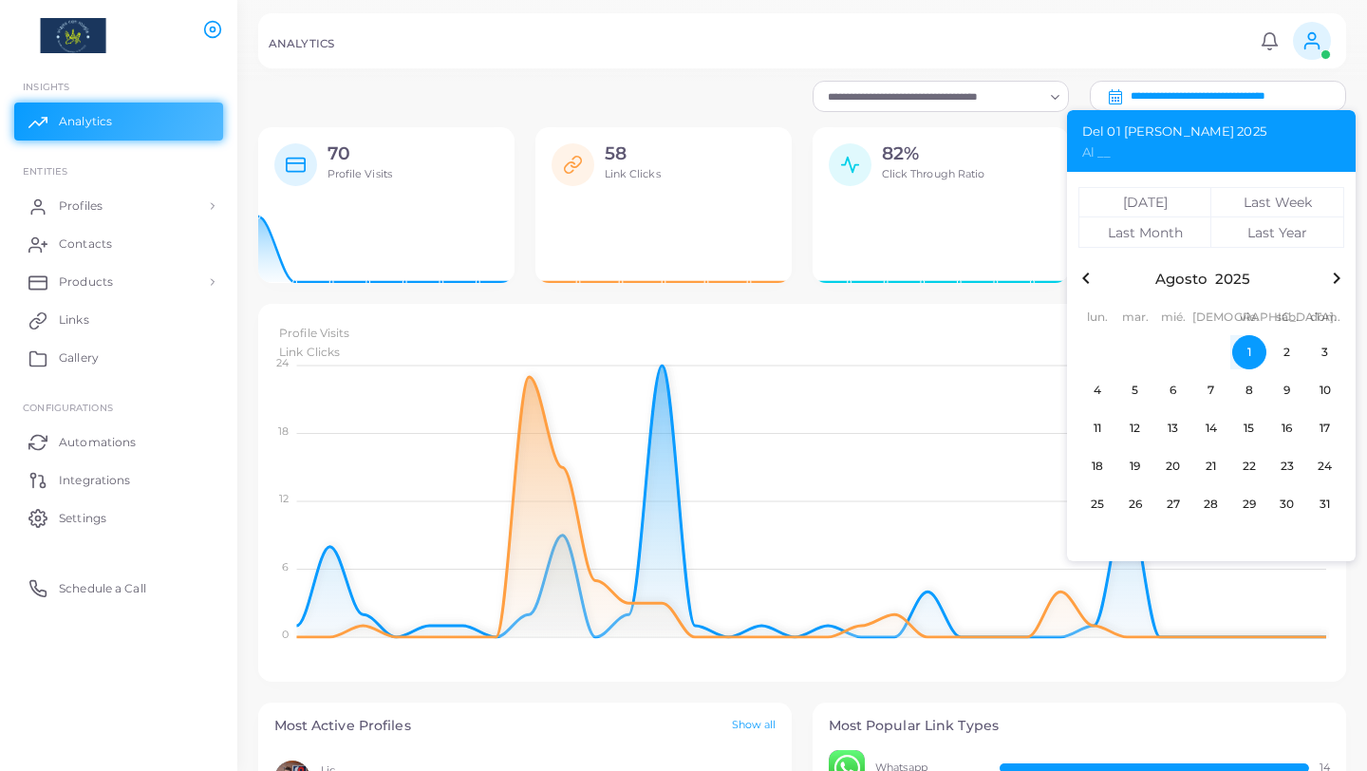
click at [1252, 349] on span "1" at bounding box center [1249, 352] width 34 height 34
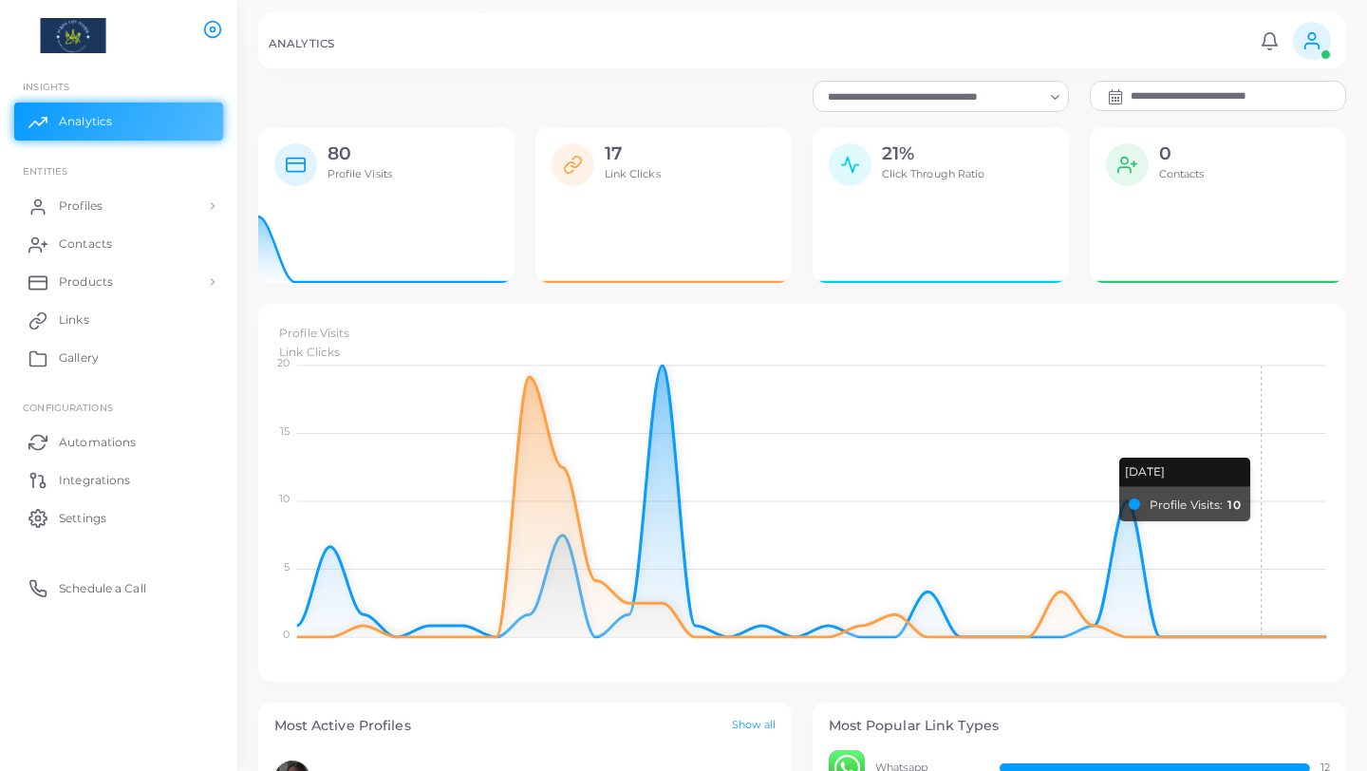
scroll to position [1, 1]
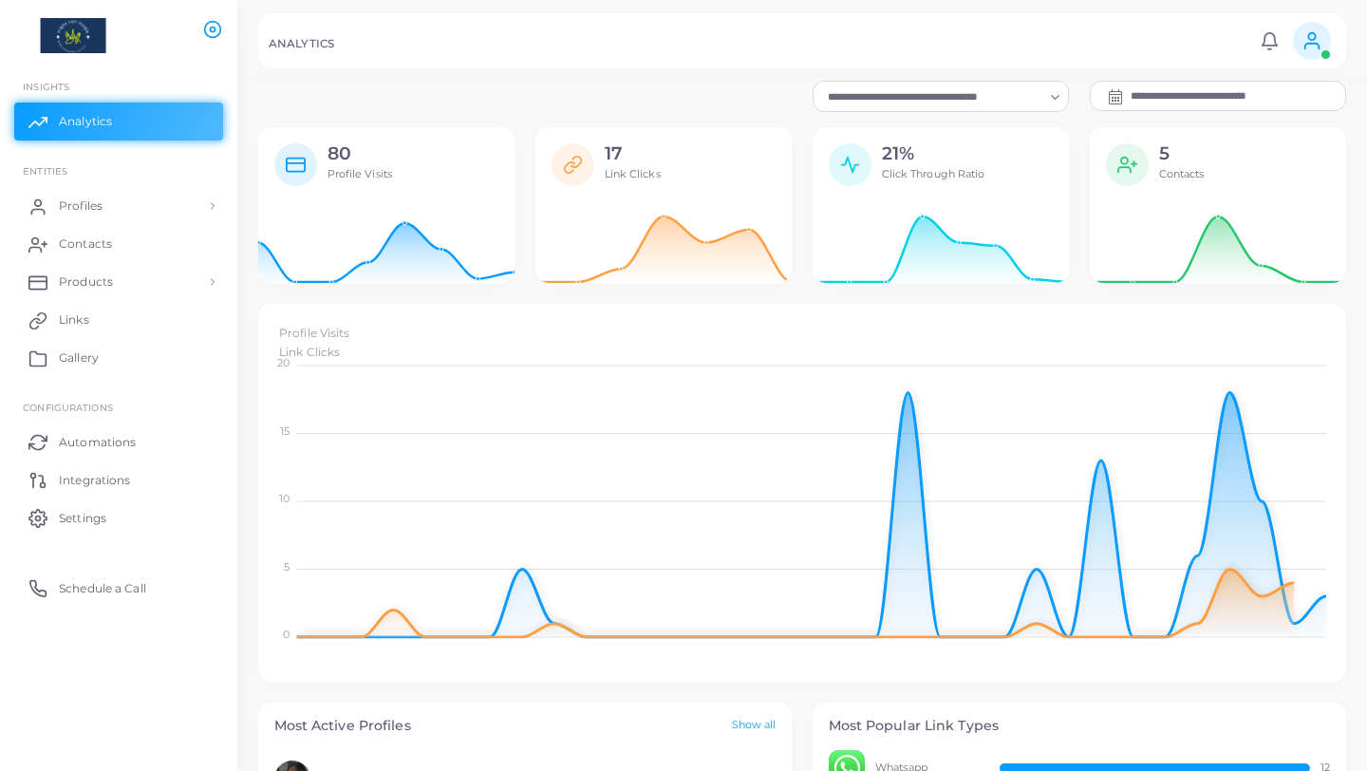
click at [1240, 102] on input "**********" at bounding box center [1239, 96] width 216 height 28
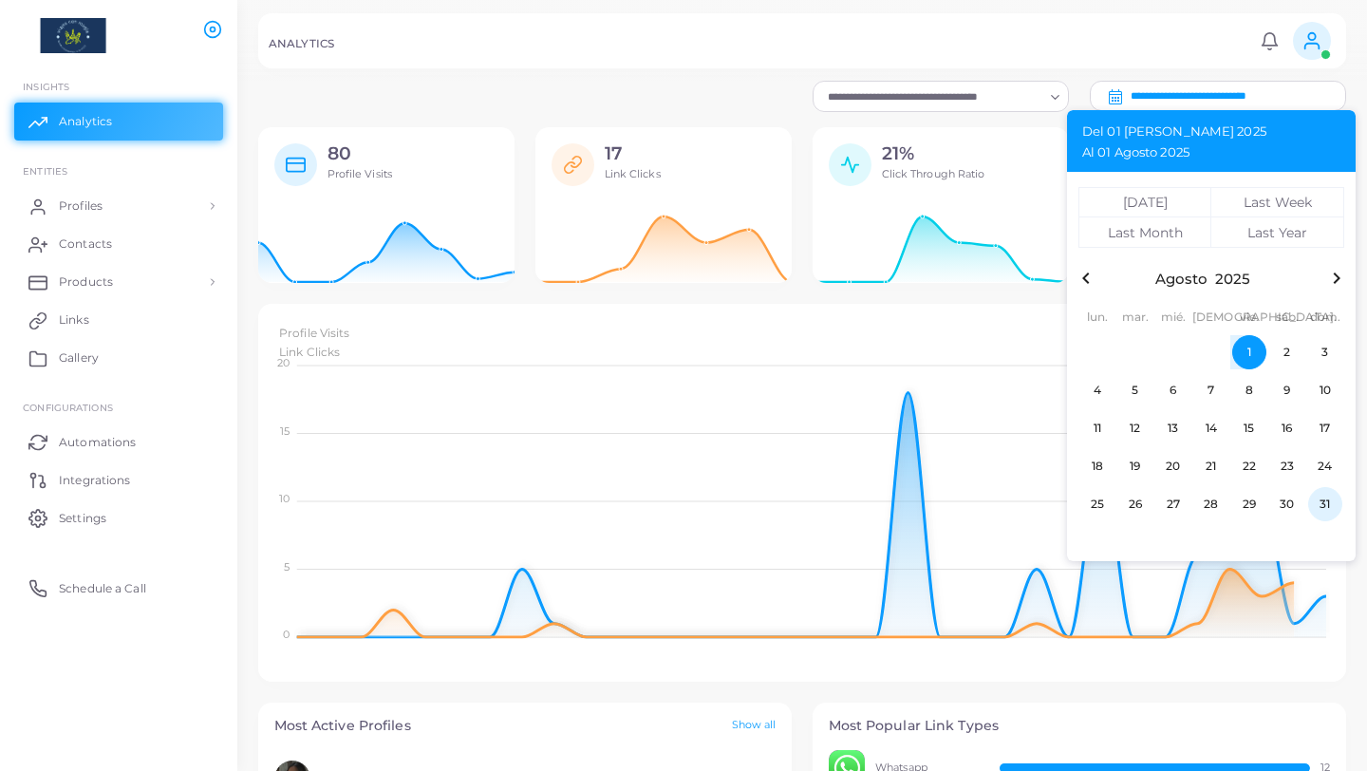
click at [1319, 503] on span "31" at bounding box center [1325, 504] width 34 height 34
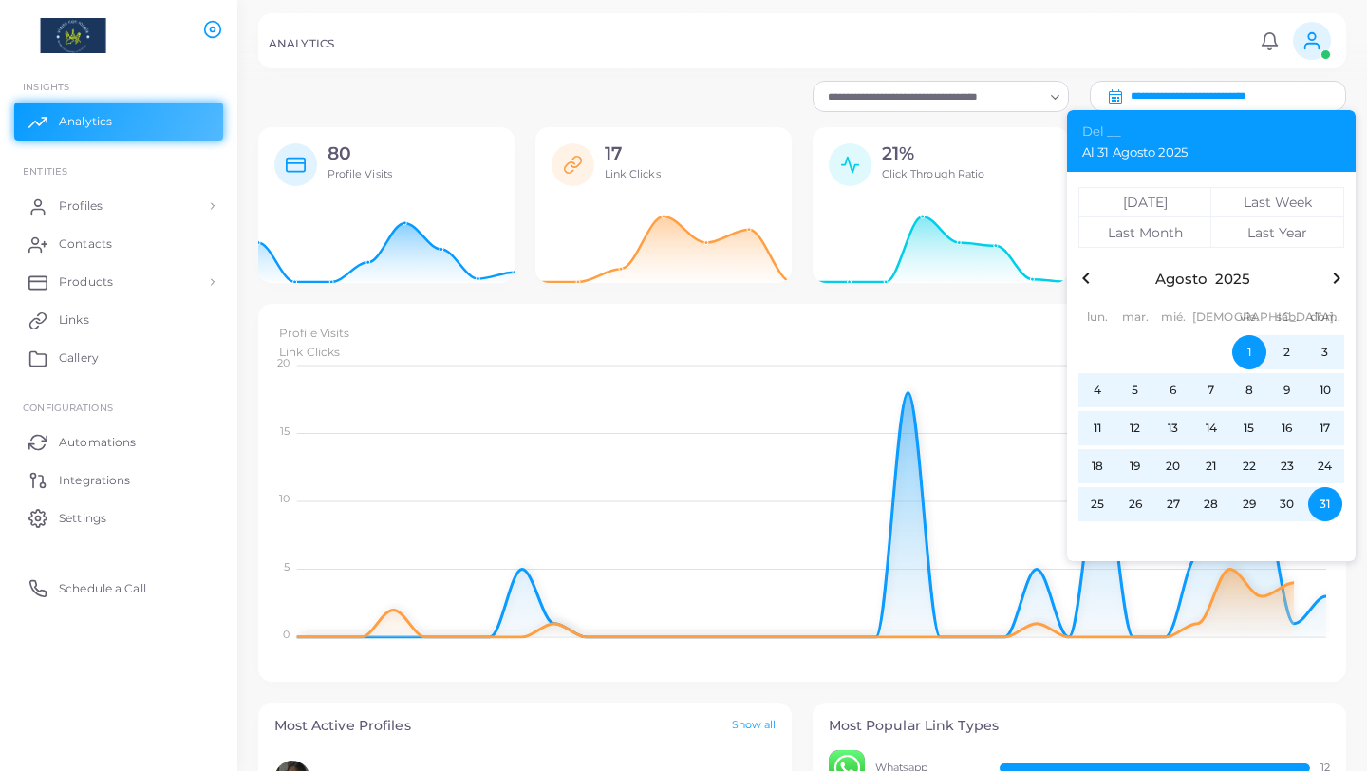
click at [1252, 355] on span "1" at bounding box center [1249, 352] width 34 height 34
type input "**********"
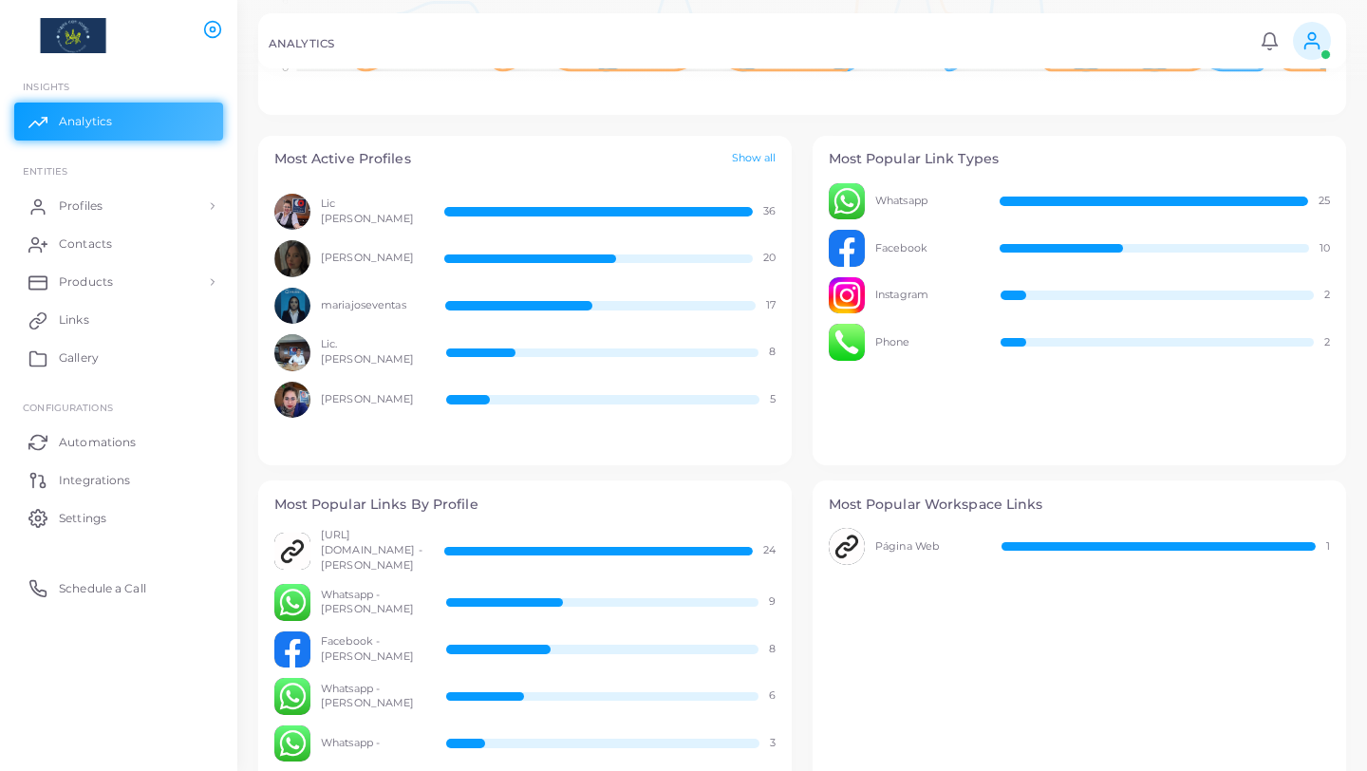
scroll to position [558, 0]
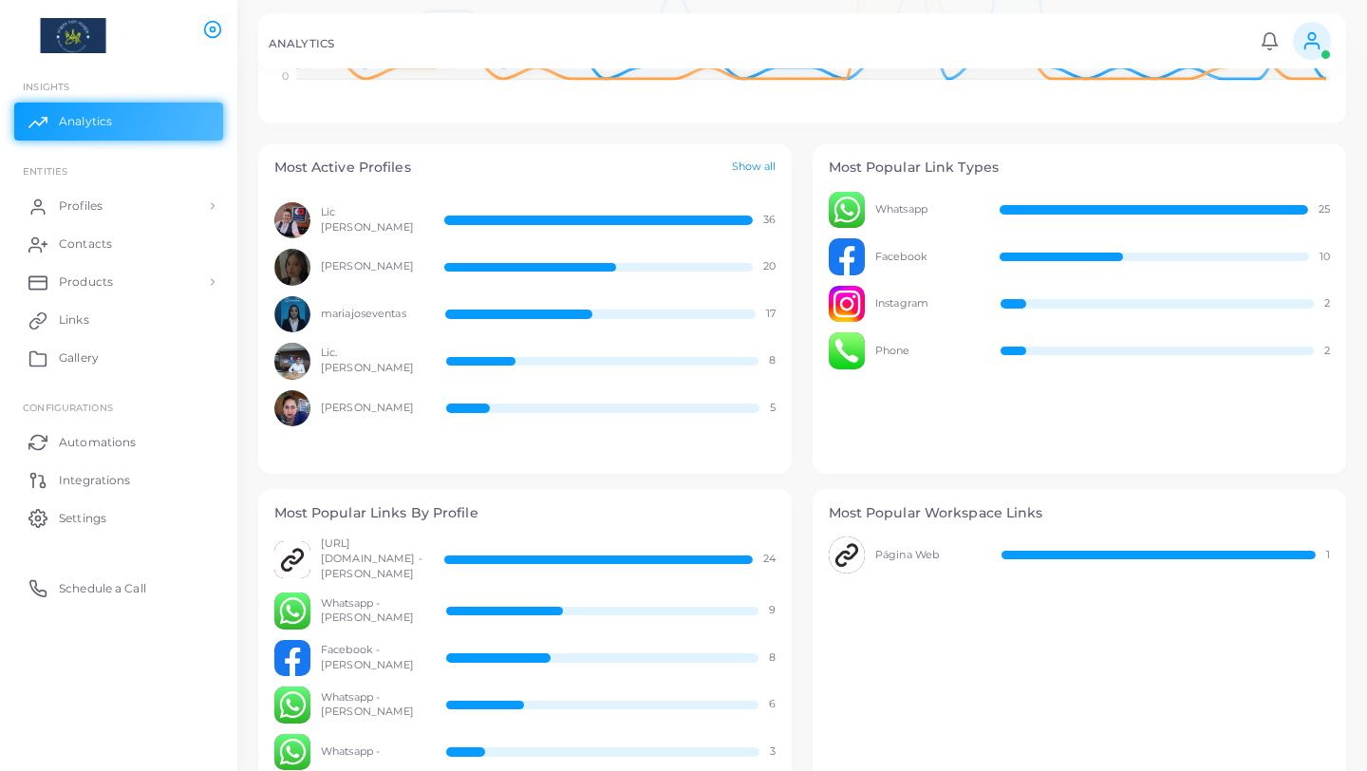
click at [748, 162] on link "Show all" at bounding box center [754, 168] width 45 height 16
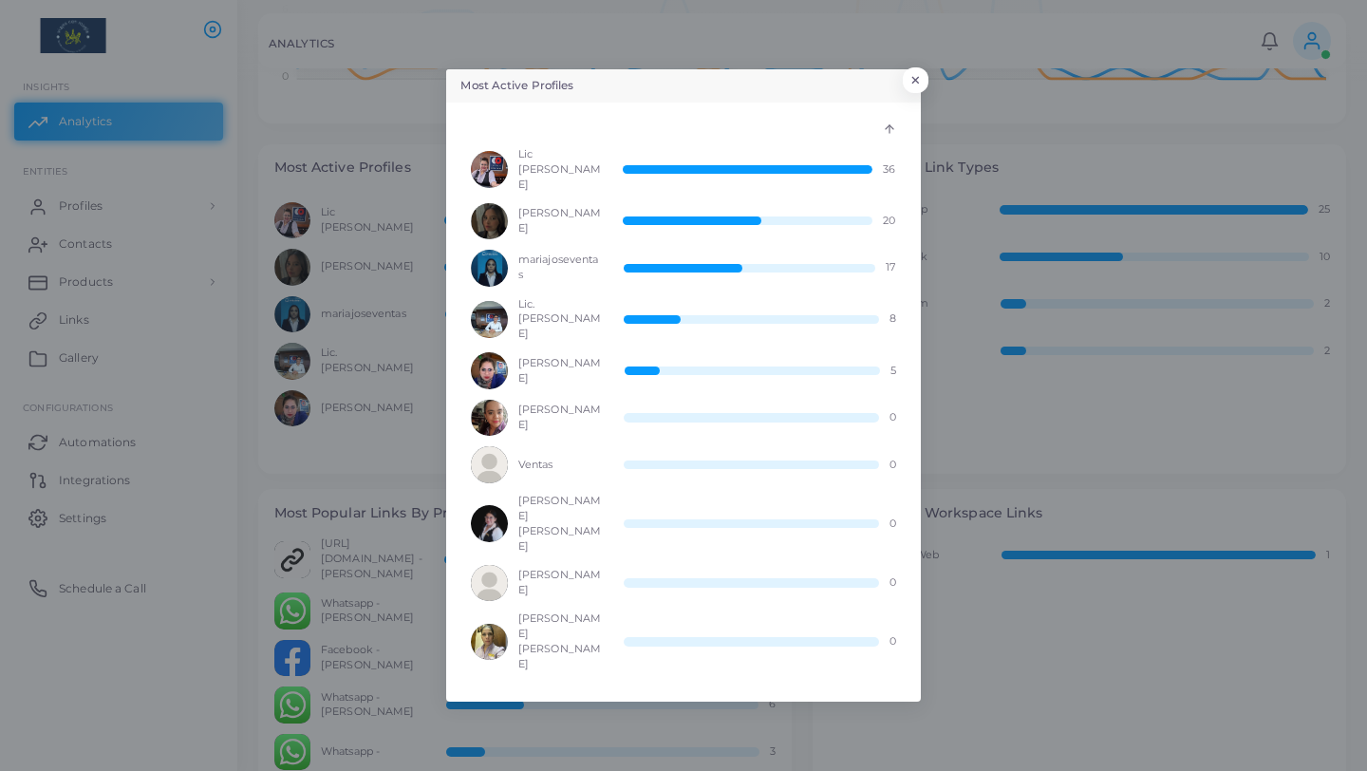
scroll to position [1, 1]
click at [915, 97] on button "×" at bounding box center [913, 84] width 26 height 25
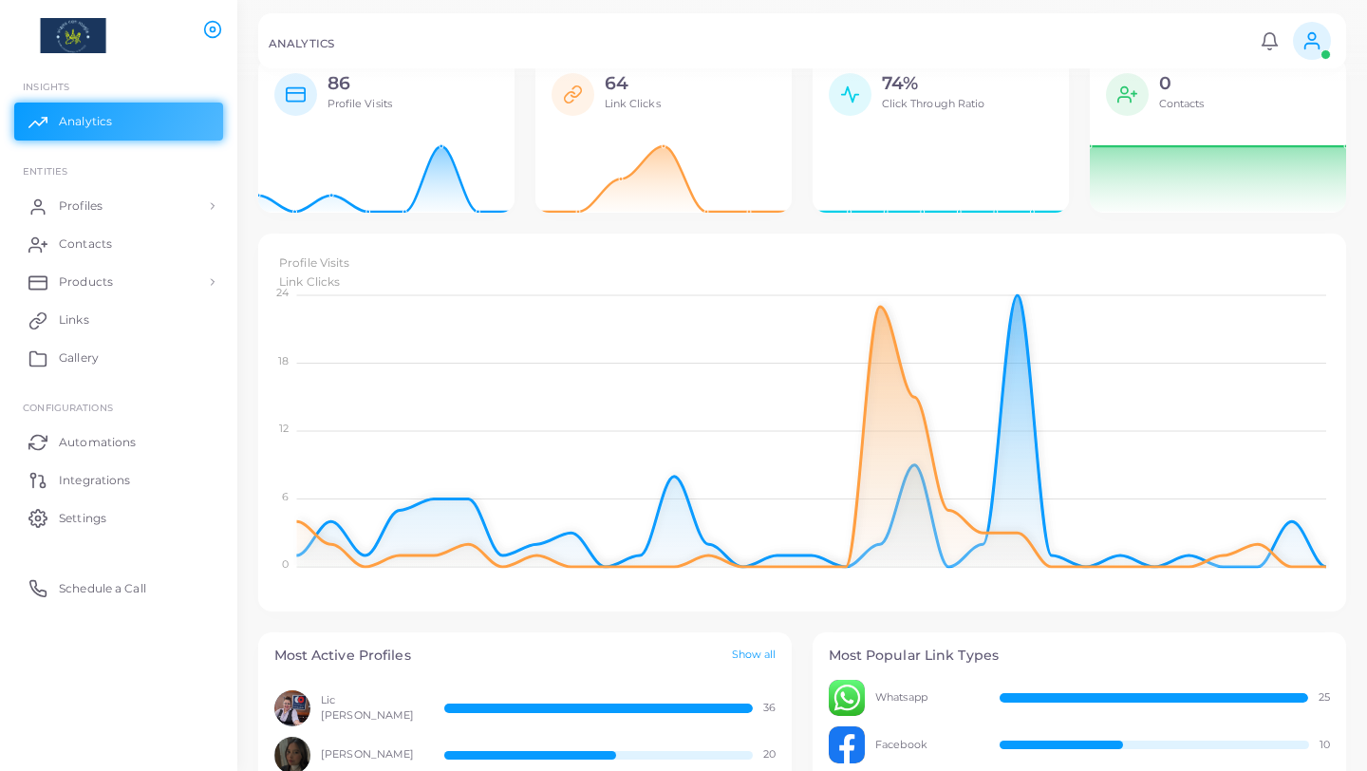
scroll to position [0, 0]
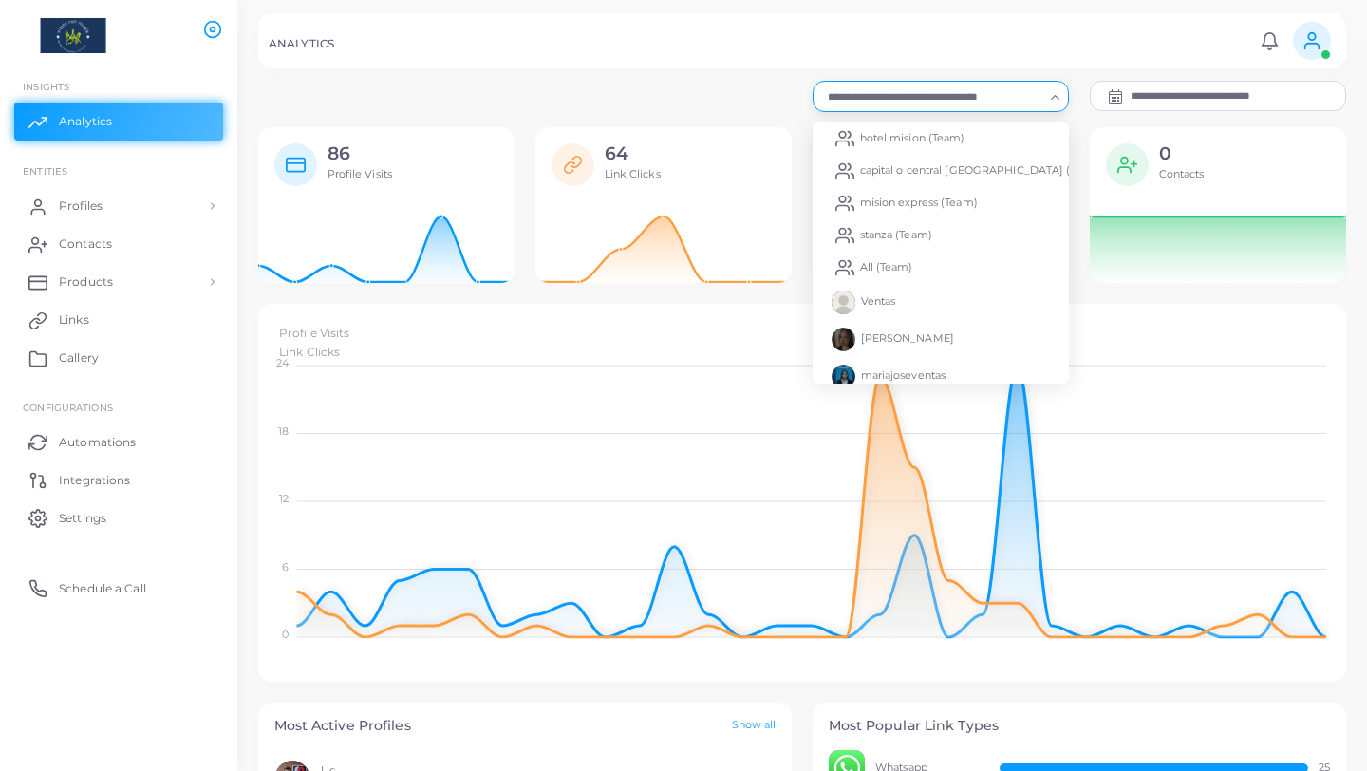
click at [1054, 100] on icon "Search for option" at bounding box center [1055, 97] width 14 height 14
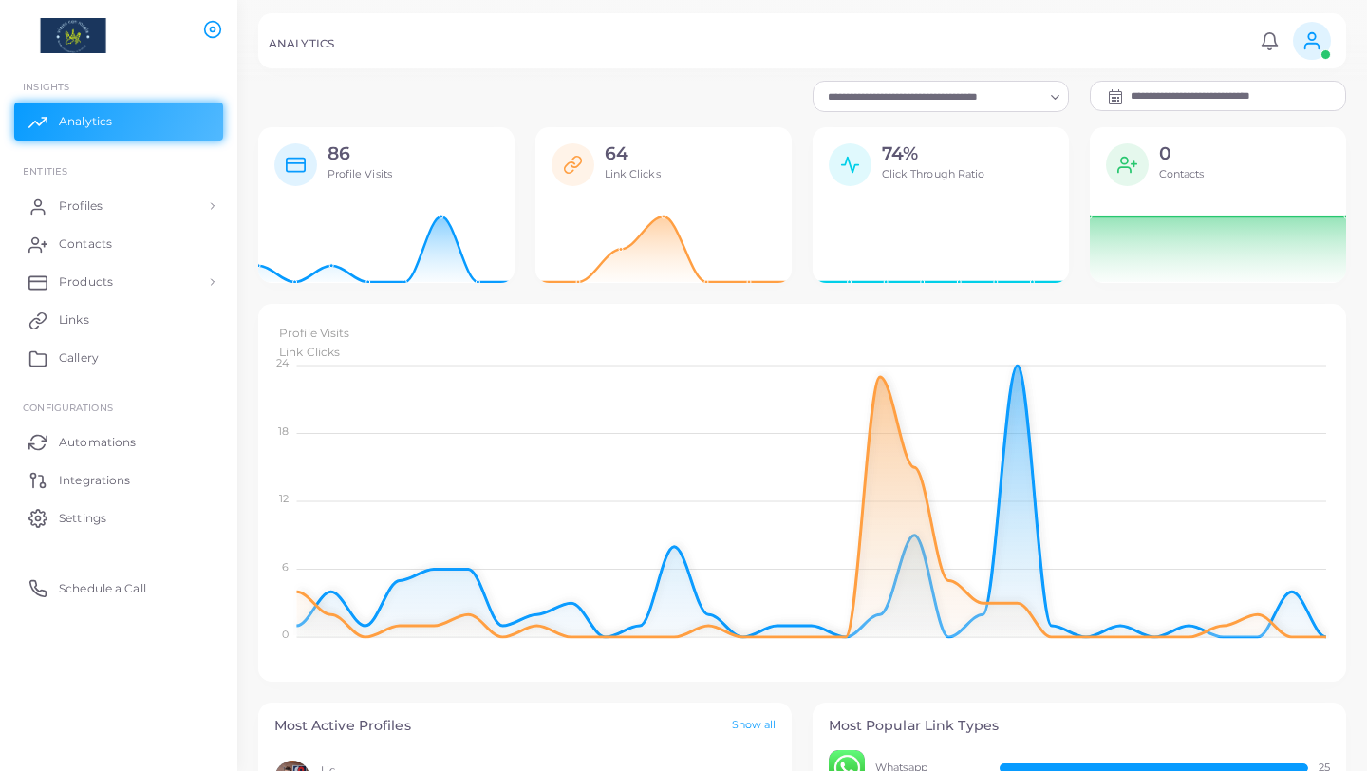
click at [634, 176] on span "Link Clicks" at bounding box center [633, 173] width 56 height 13
